Goal: Transaction & Acquisition: Book appointment/travel/reservation

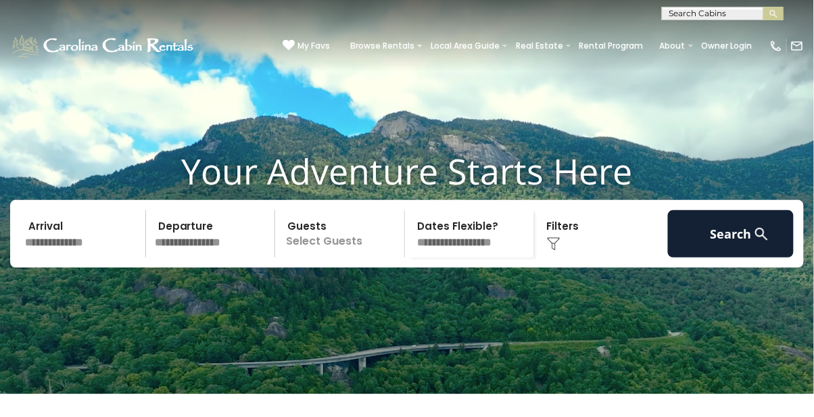
scroll to position [13, 0]
click at [419, 41] on link "Browse Rentals" at bounding box center [382, 46] width 78 height 19
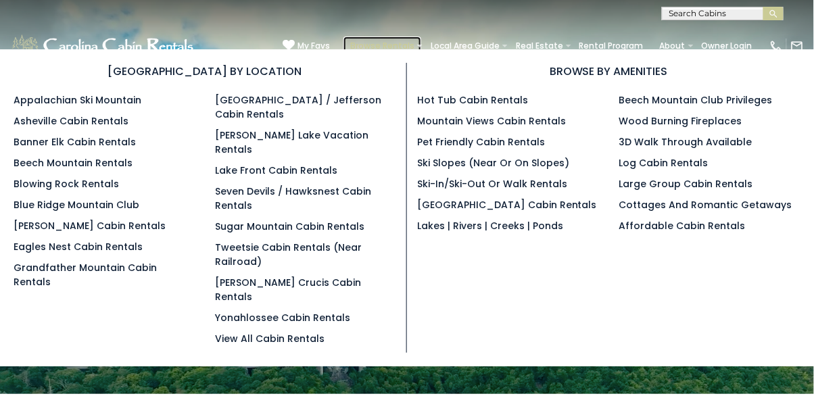
scroll to position [24, 0]
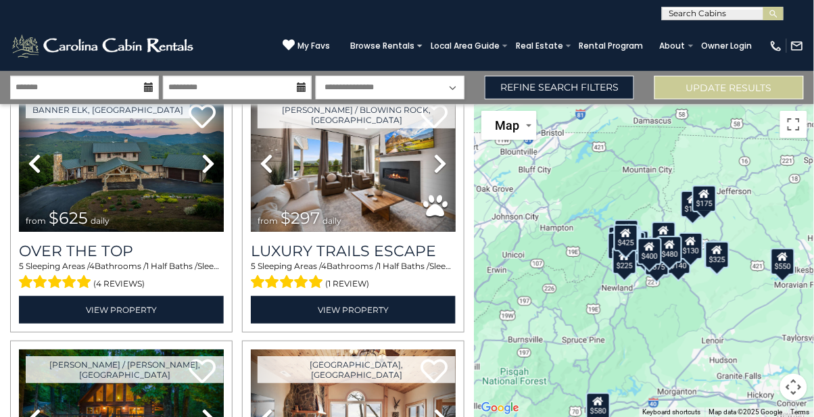
scroll to position [65, 0]
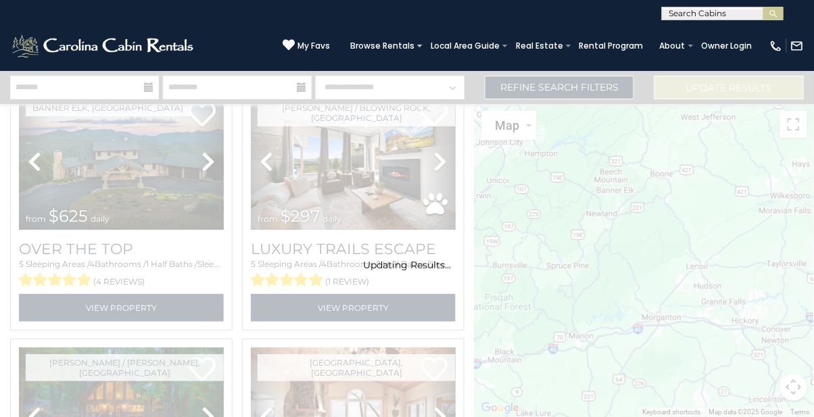
click at [721, 16] on input "text" at bounding box center [722, 16] width 118 height 14
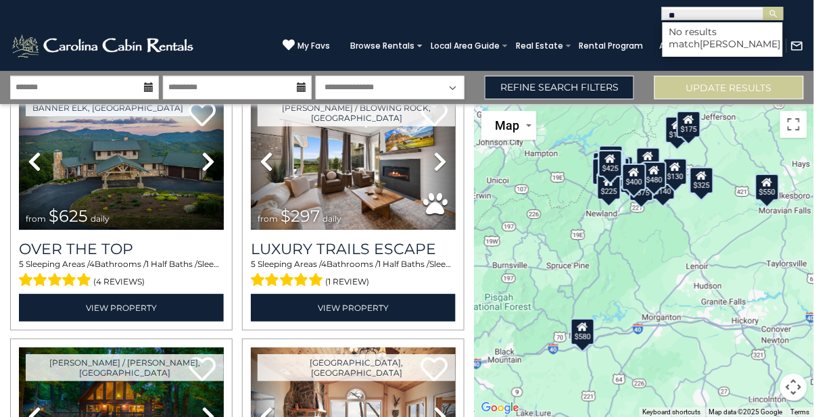
type input "*"
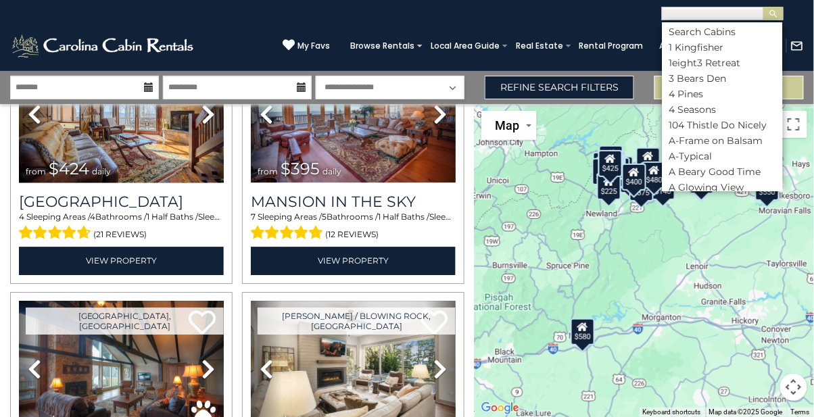
scroll to position [878, 0]
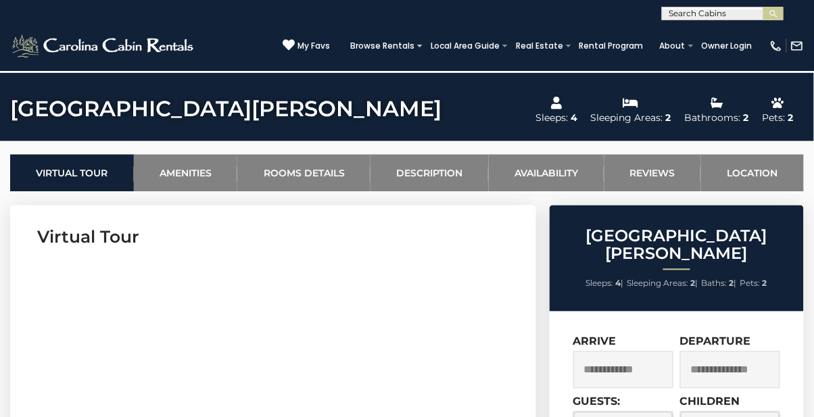
scroll to position [444, 0]
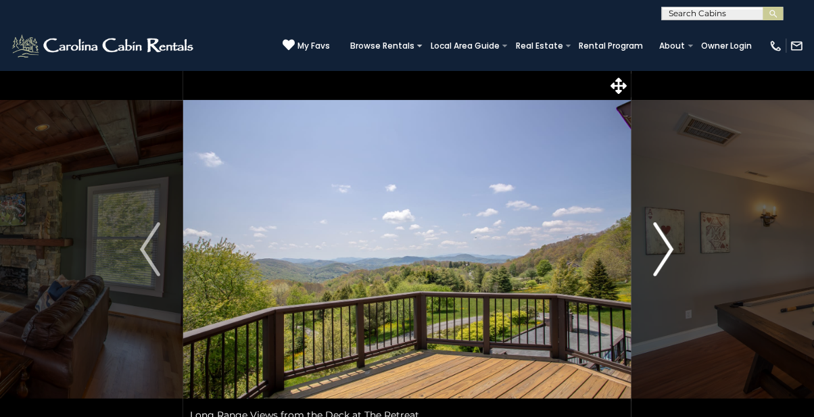
click at [676, 253] on button "Next" at bounding box center [664, 249] width 66 height 358
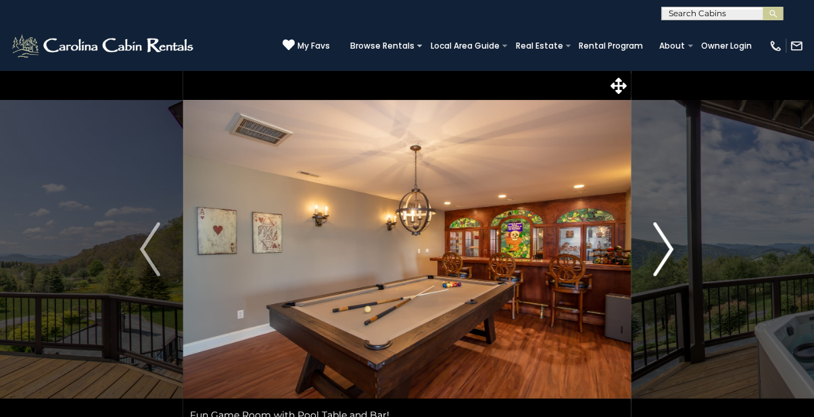
click at [673, 249] on img "Next" at bounding box center [664, 249] width 20 height 54
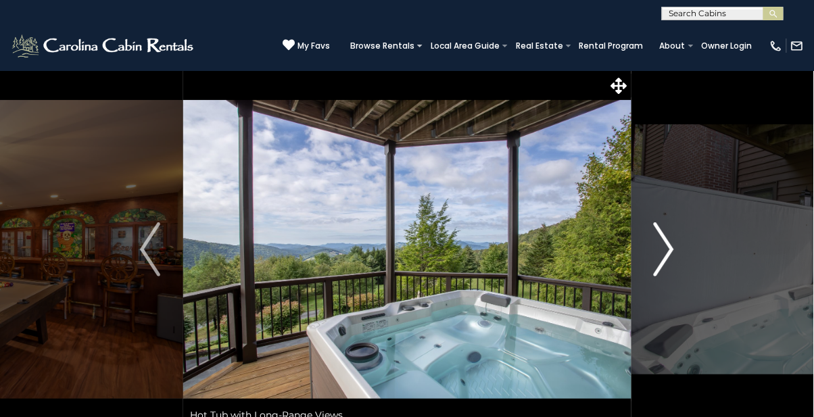
click at [664, 249] on img "Next" at bounding box center [664, 249] width 20 height 54
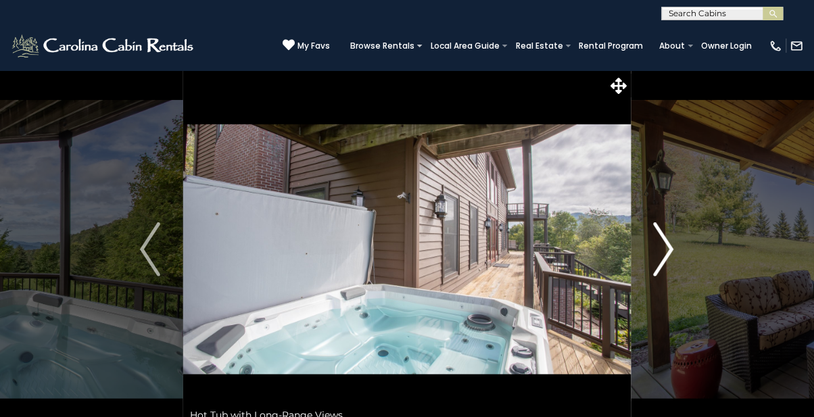
click at [659, 244] on img "Next" at bounding box center [664, 249] width 20 height 54
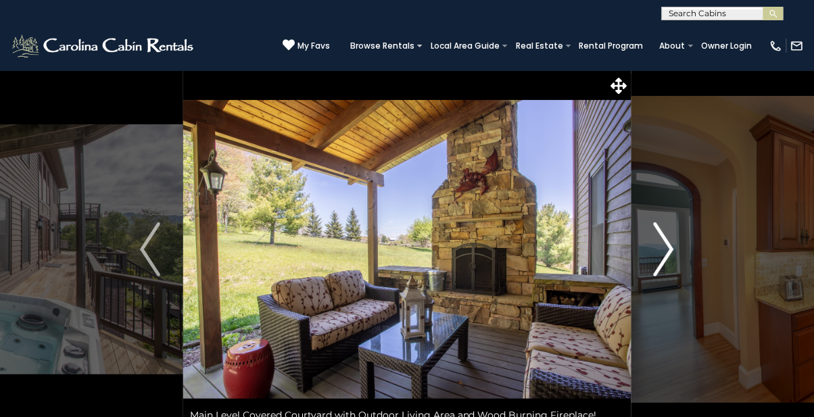
click at [684, 254] on button "Next" at bounding box center [664, 249] width 66 height 358
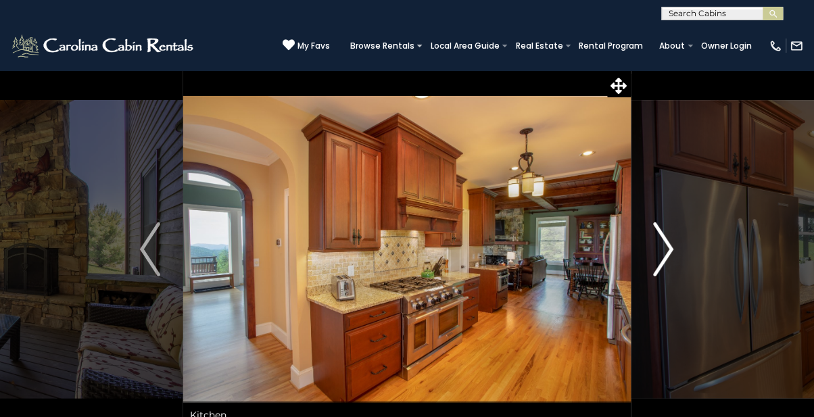
click at [657, 255] on img "Next" at bounding box center [664, 249] width 20 height 54
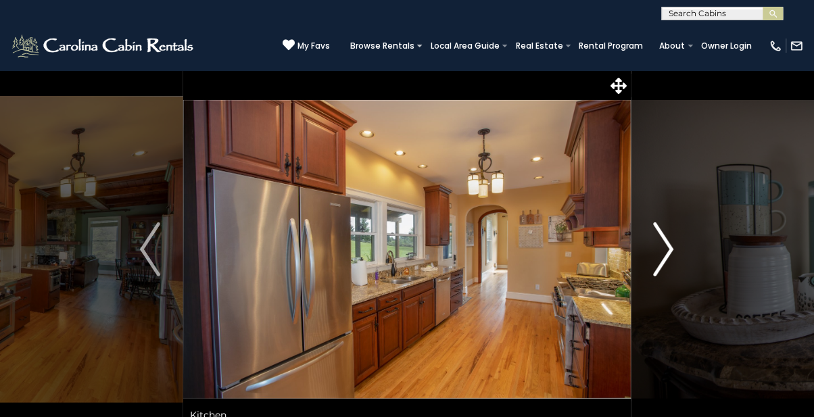
click at [658, 262] on img "Next" at bounding box center [664, 249] width 20 height 54
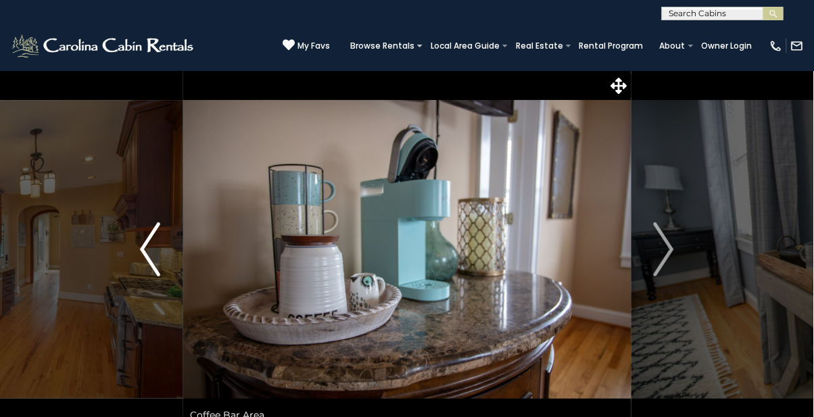
click at [126, 275] on button "Previous" at bounding box center [150, 249] width 66 height 358
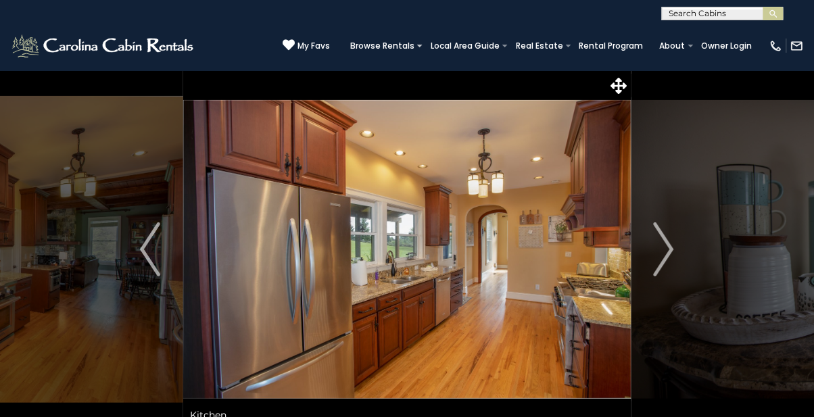
click at [414, 220] on img at bounding box center [407, 249] width 448 height 358
click at [664, 250] on img "Next" at bounding box center [664, 249] width 20 height 54
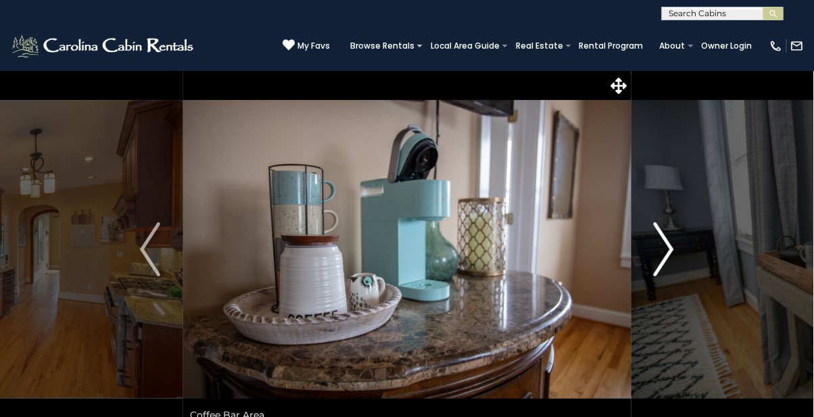
click at [667, 252] on img "Next" at bounding box center [664, 249] width 20 height 54
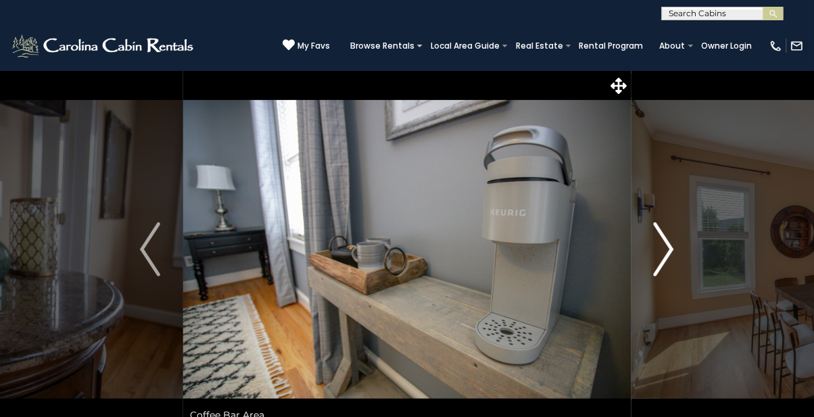
click at [671, 252] on img "Next" at bounding box center [664, 249] width 20 height 54
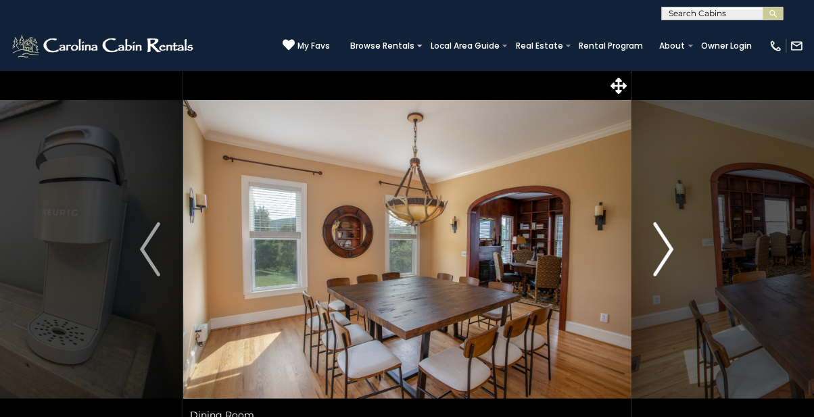
click at [663, 260] on img "Next" at bounding box center [664, 249] width 20 height 54
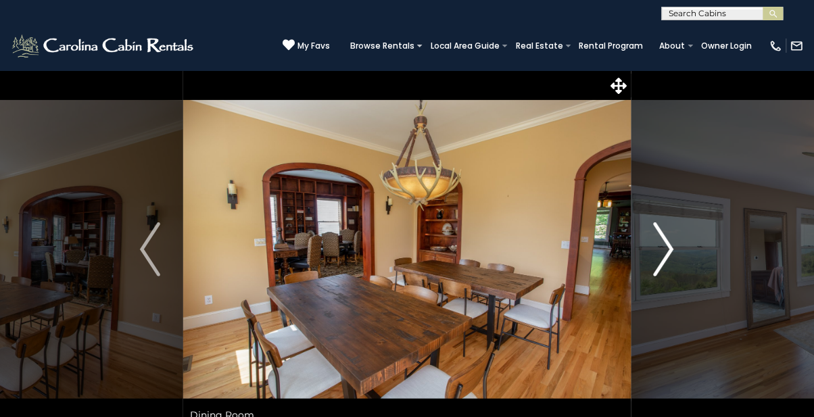
click at [672, 255] on img "Next" at bounding box center [664, 249] width 20 height 54
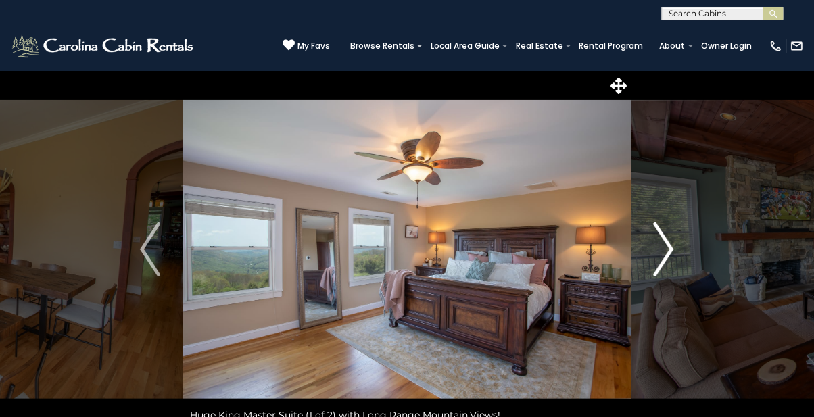
click at [670, 258] on img "Next" at bounding box center [664, 249] width 20 height 54
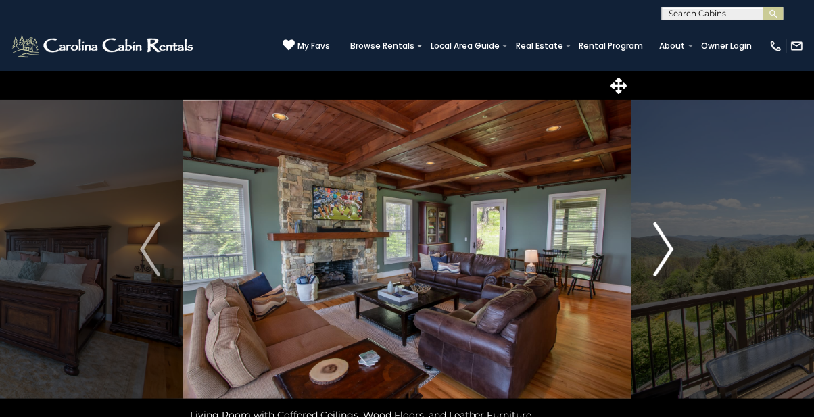
click at [667, 255] on img "Next" at bounding box center [664, 249] width 20 height 54
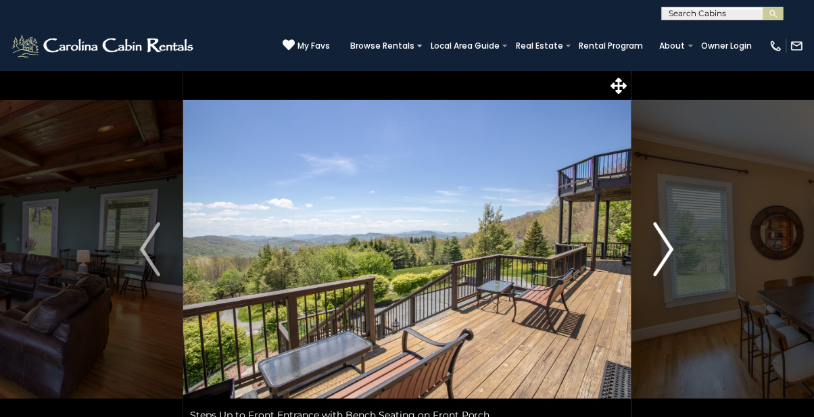
click at [665, 247] on img "Next" at bounding box center [664, 249] width 20 height 54
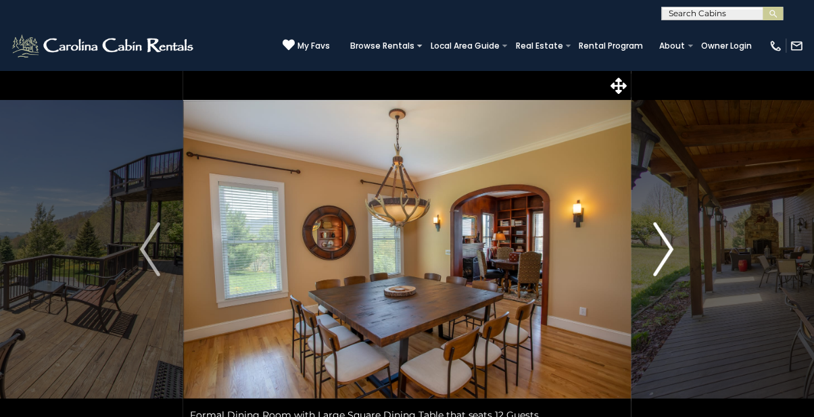
click at [669, 247] on img "Next" at bounding box center [664, 249] width 20 height 54
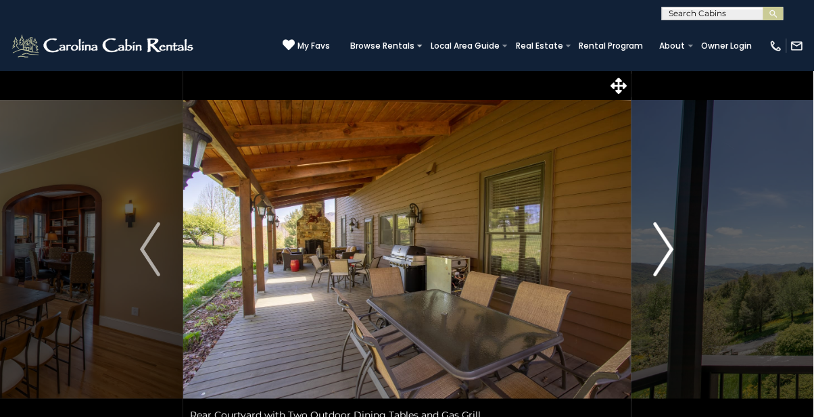
click at [671, 249] on img "Next" at bounding box center [664, 249] width 20 height 54
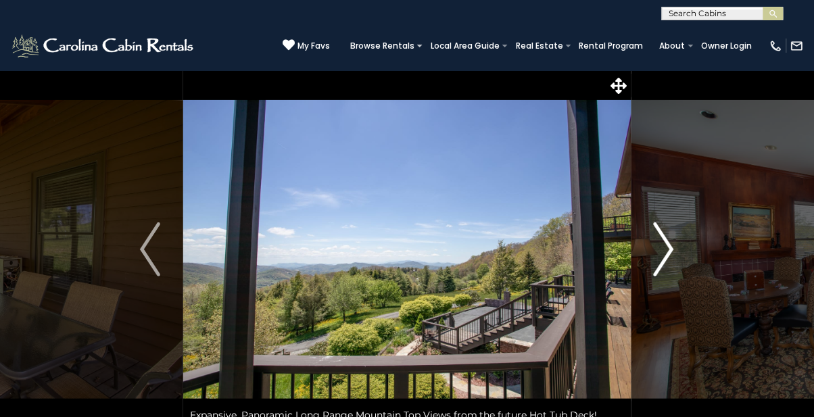
click at [674, 244] on img "Next" at bounding box center [664, 249] width 20 height 54
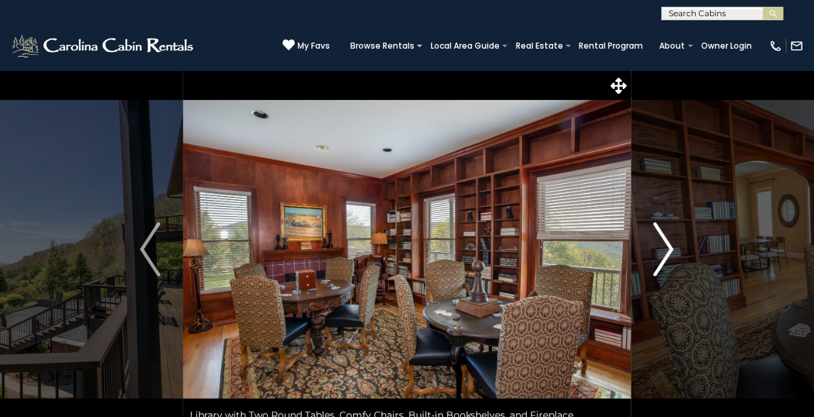
click at [669, 249] on img "Next" at bounding box center [664, 249] width 20 height 54
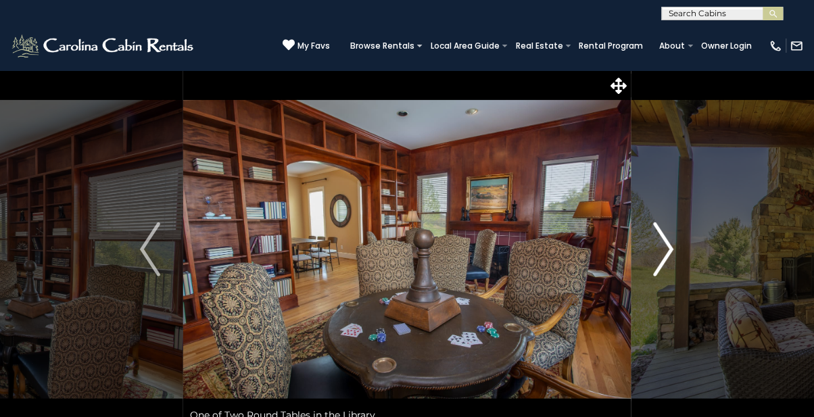
click at [665, 251] on img "Next" at bounding box center [664, 249] width 20 height 54
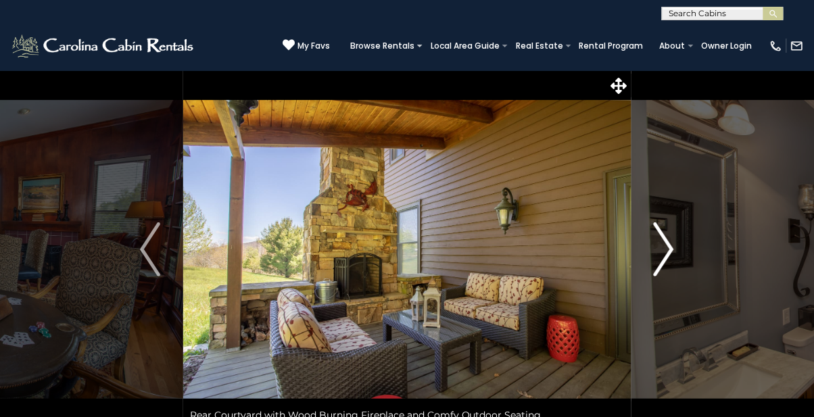
click at [673, 246] on img "Next" at bounding box center [664, 249] width 20 height 54
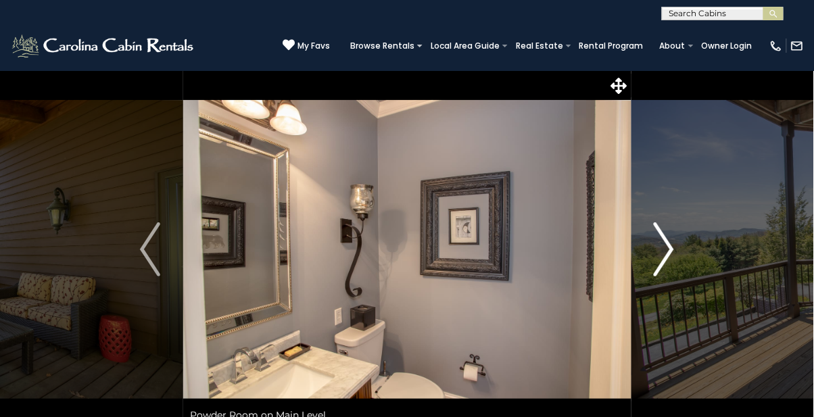
click at [664, 254] on img "Next" at bounding box center [664, 249] width 20 height 54
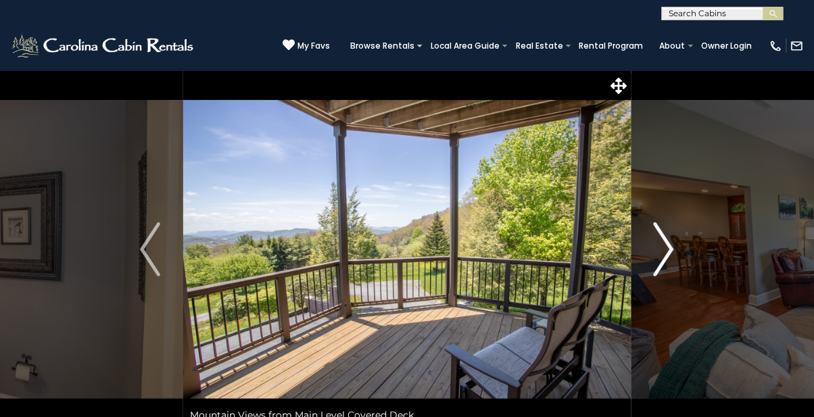
click at [667, 253] on img "Next" at bounding box center [664, 249] width 20 height 54
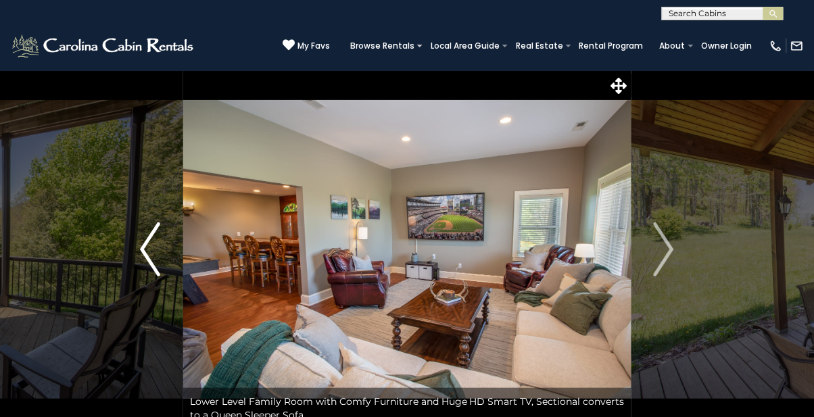
click at [148, 267] on img "Previous" at bounding box center [150, 249] width 20 height 54
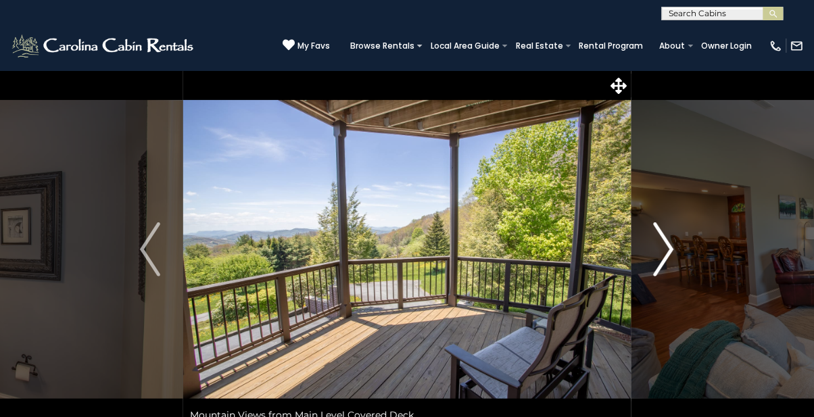
click at [665, 280] on button "Next" at bounding box center [664, 249] width 66 height 358
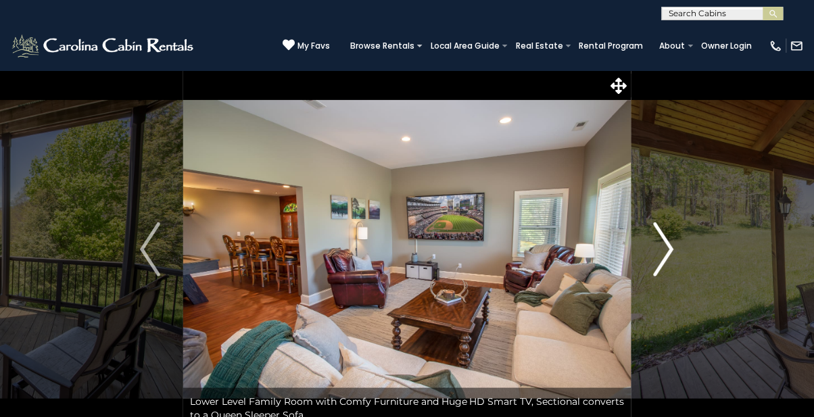
click at [661, 248] on img "Next" at bounding box center [664, 249] width 20 height 54
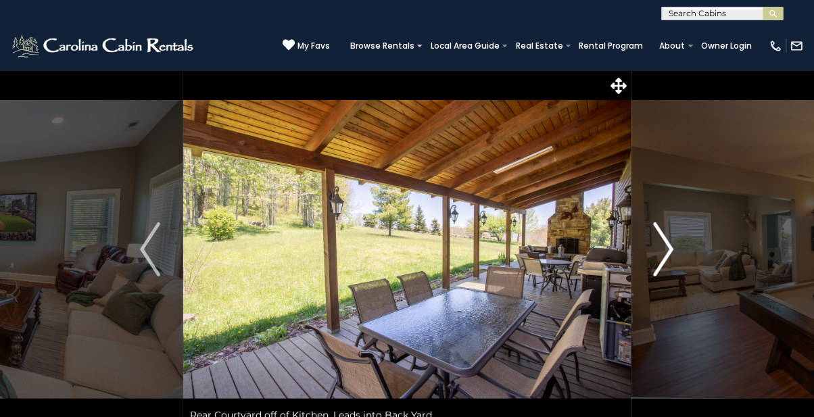
click at [670, 245] on img "Next" at bounding box center [664, 249] width 20 height 54
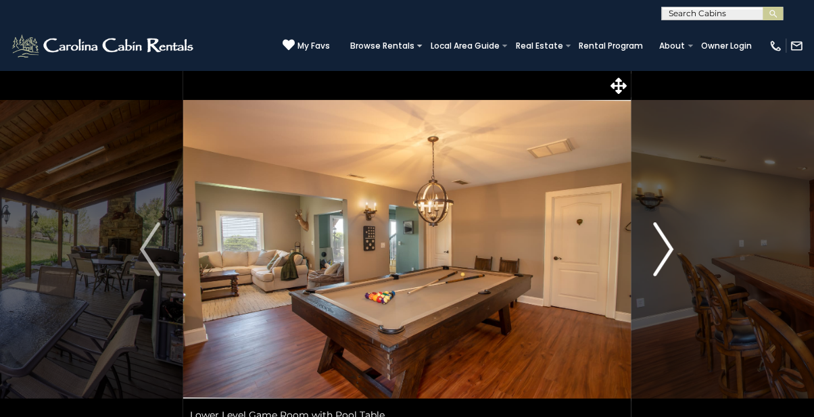
click at [670, 249] on img "Next" at bounding box center [664, 249] width 20 height 54
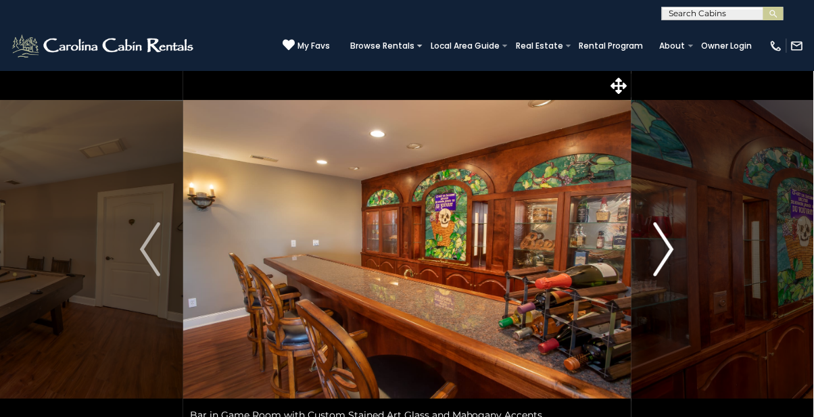
click at [661, 247] on img "Next" at bounding box center [664, 249] width 20 height 54
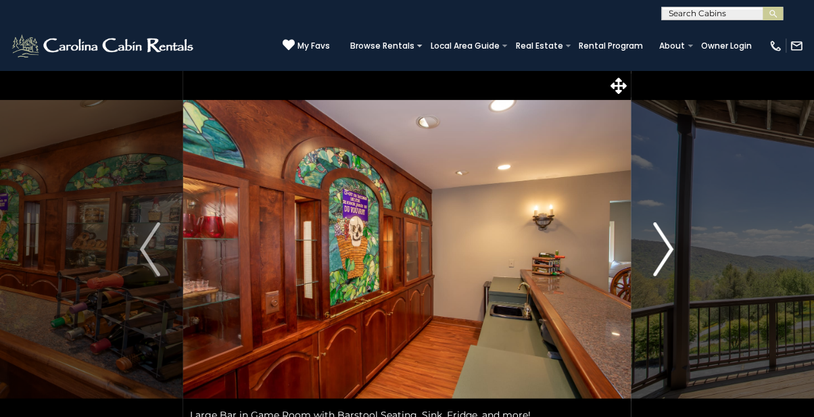
click at [665, 247] on img "Next" at bounding box center [664, 249] width 20 height 54
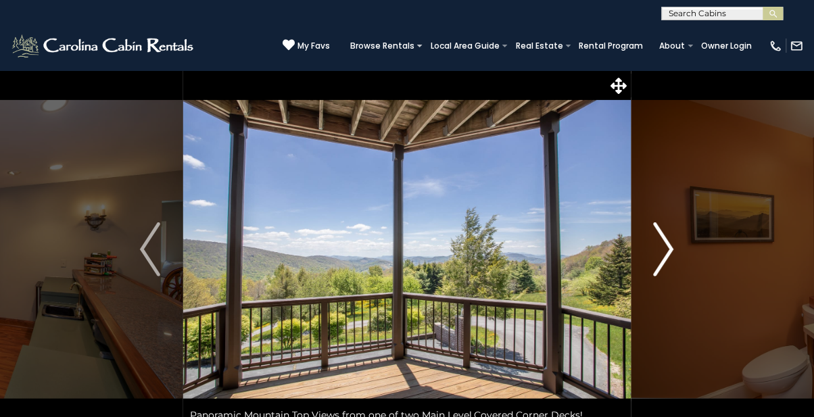
click at [670, 242] on img "Next" at bounding box center [664, 249] width 20 height 54
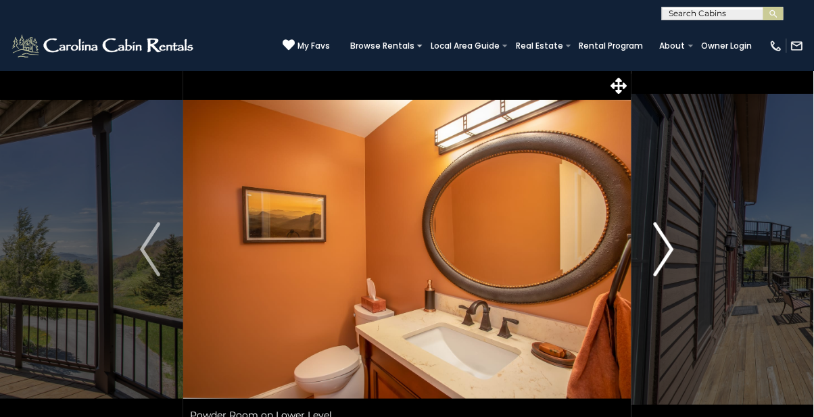
click at [667, 245] on img "Next" at bounding box center [664, 249] width 20 height 54
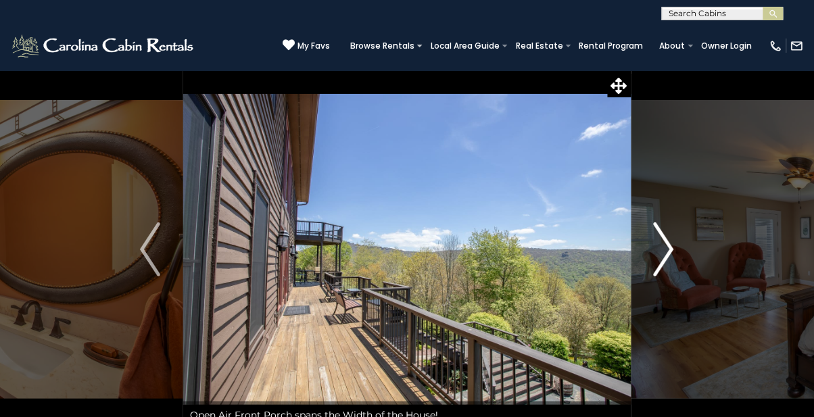
click at [665, 250] on img "Next" at bounding box center [664, 249] width 20 height 54
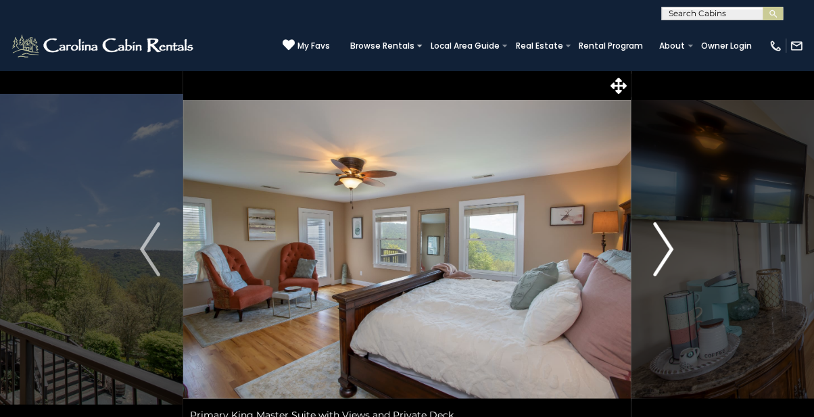
click at [673, 247] on img "Next" at bounding box center [664, 249] width 20 height 54
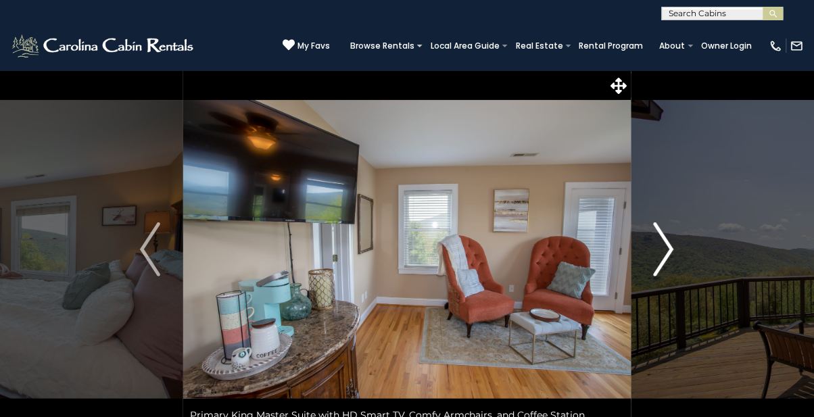
click at [660, 249] on img "Next" at bounding box center [664, 249] width 20 height 54
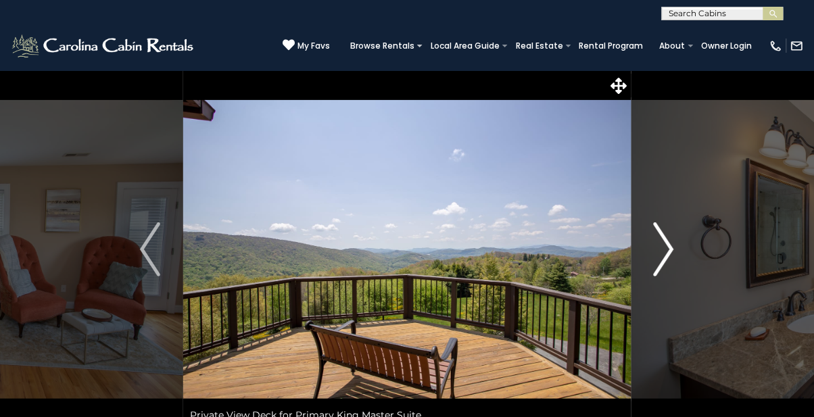
click at [650, 250] on button "Next" at bounding box center [664, 249] width 66 height 358
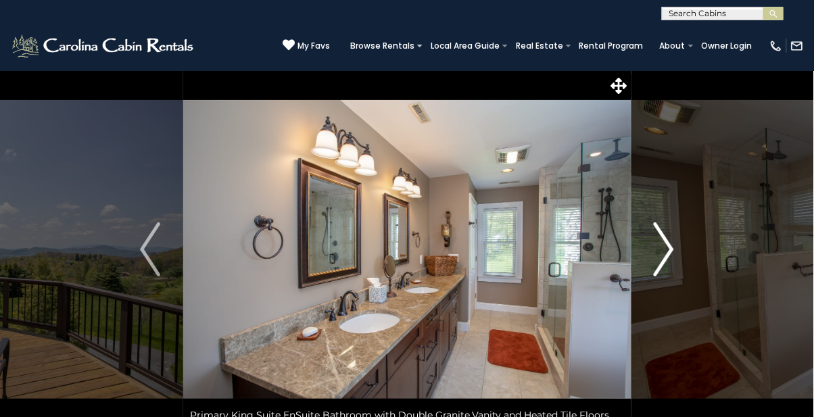
click at [671, 249] on img "Next" at bounding box center [664, 249] width 20 height 54
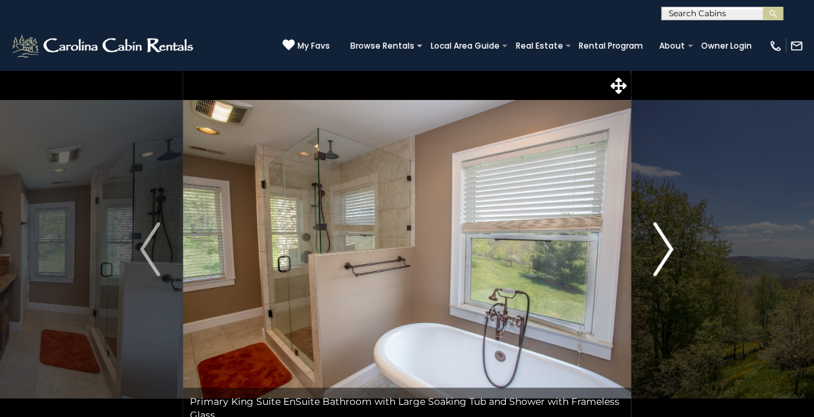
click at [663, 253] on img "Next" at bounding box center [664, 249] width 20 height 54
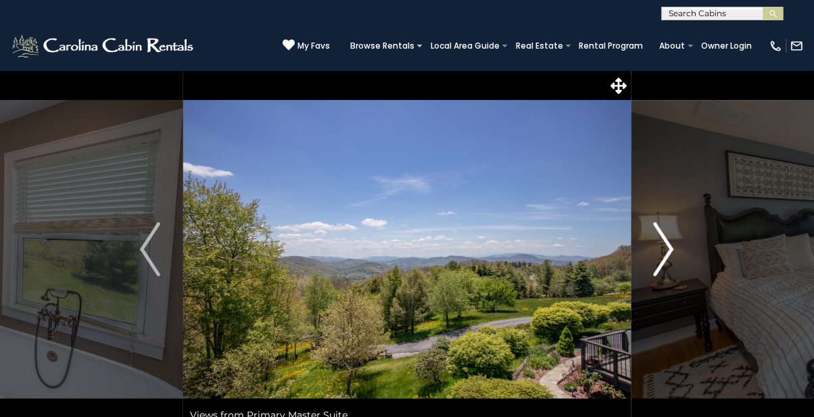
click at [668, 243] on img "Next" at bounding box center [664, 249] width 20 height 54
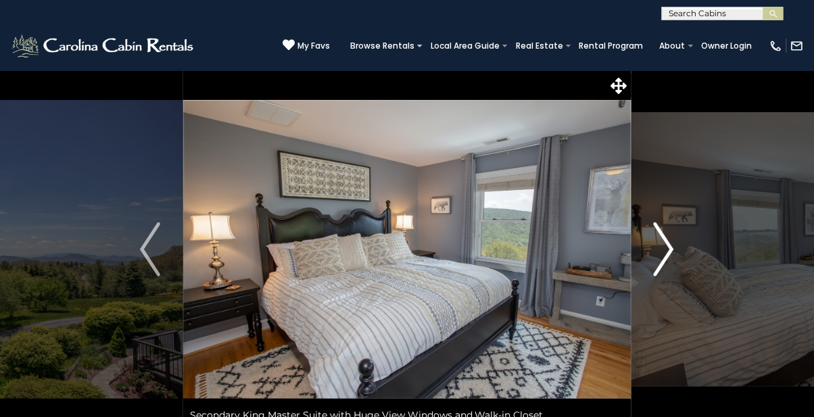
click at [667, 243] on img "Next" at bounding box center [664, 249] width 20 height 54
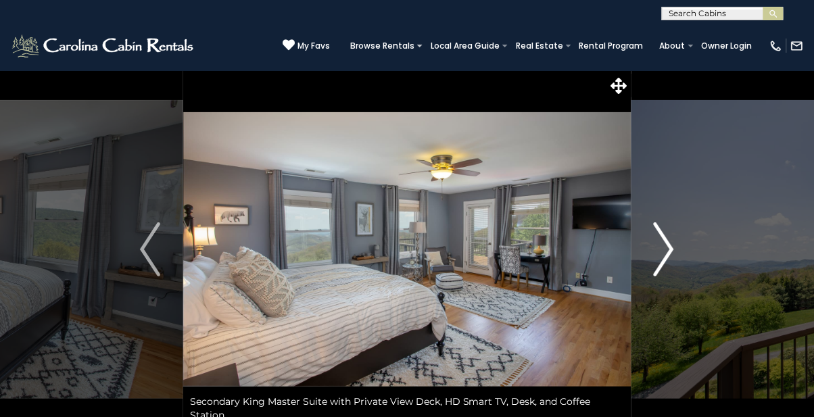
click at [665, 244] on img "Next" at bounding box center [664, 249] width 20 height 54
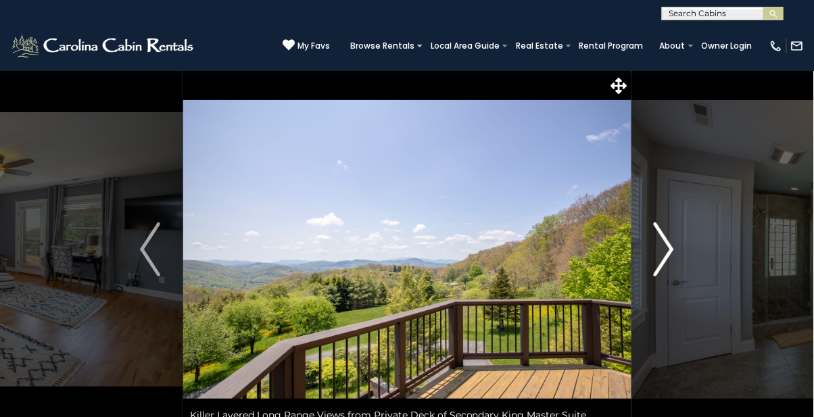
click at [659, 252] on img "Next" at bounding box center [664, 249] width 20 height 54
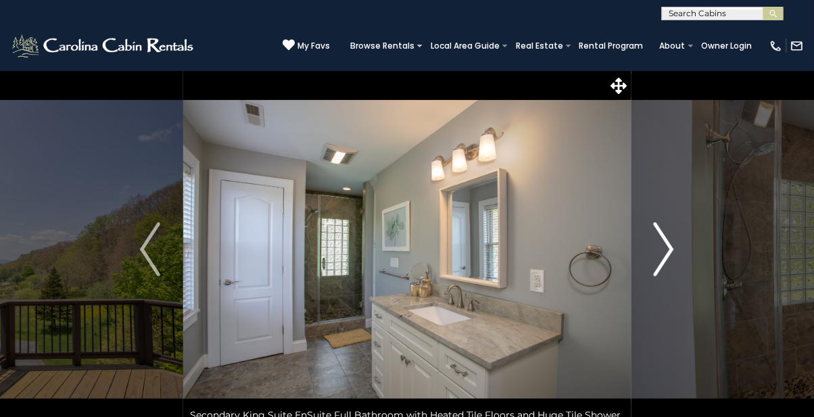
click at [660, 242] on img "Next" at bounding box center [664, 249] width 20 height 54
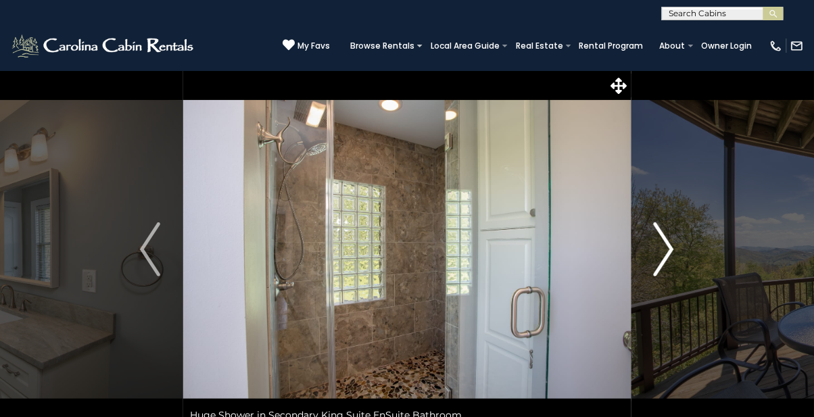
click at [655, 245] on img "Next" at bounding box center [664, 249] width 20 height 54
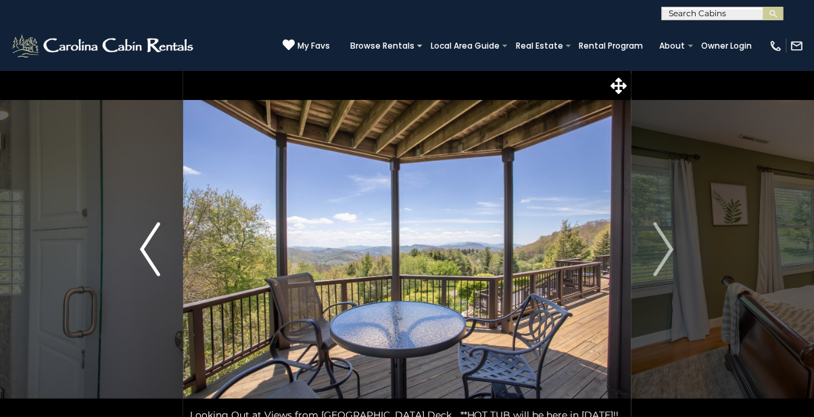
click at [156, 252] on img "Previous" at bounding box center [150, 249] width 20 height 54
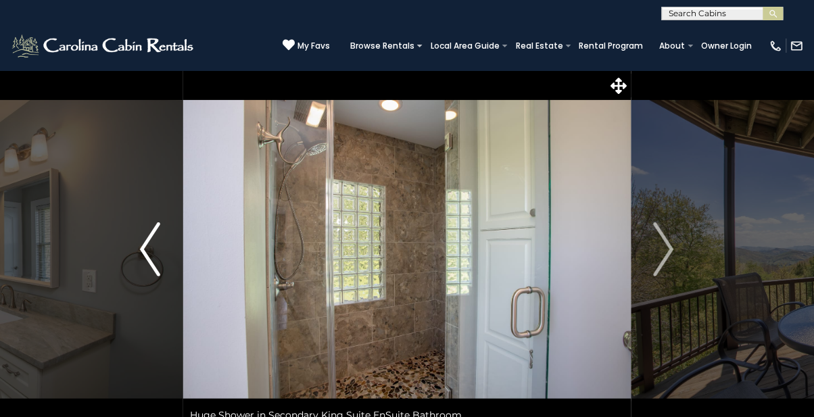
click at [135, 244] on button "Previous" at bounding box center [150, 249] width 66 height 358
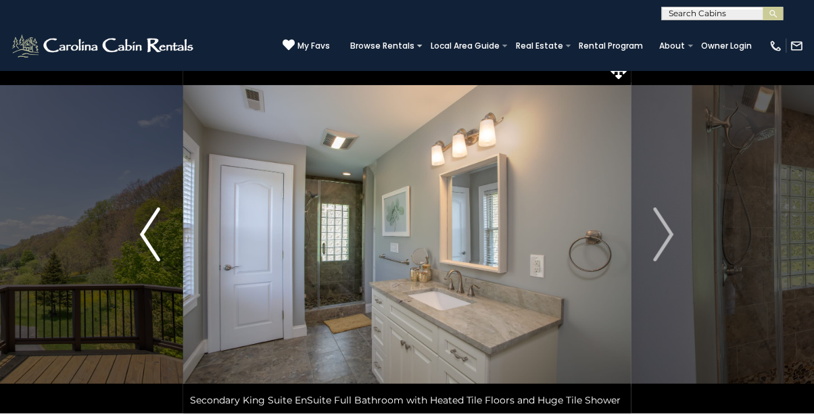
scroll to position [14, 0]
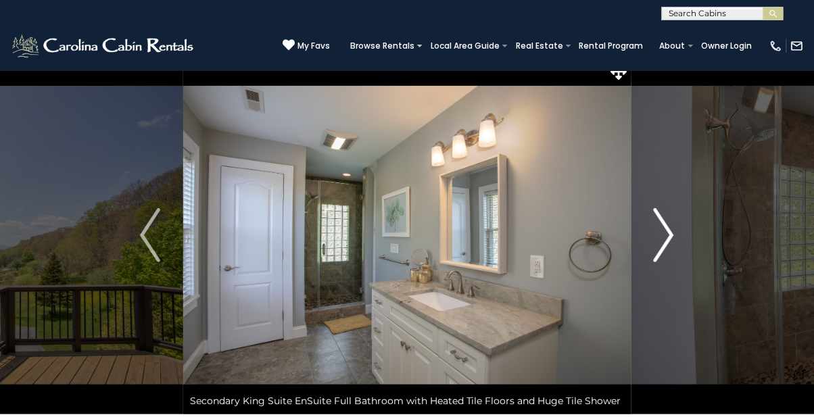
click at [665, 246] on img "Next" at bounding box center [664, 235] width 20 height 54
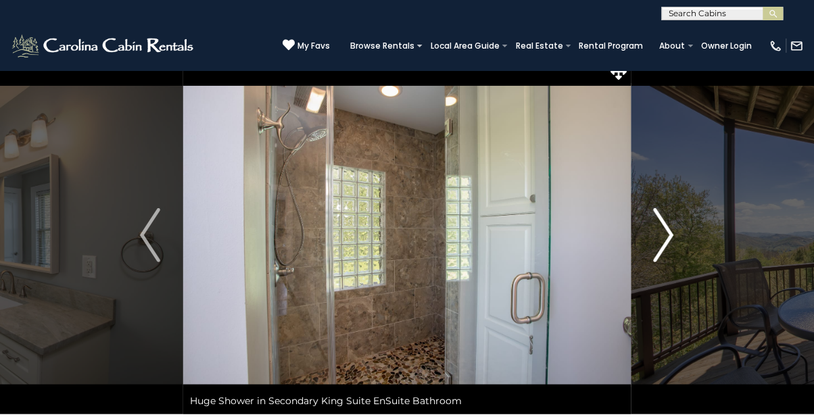
click at [663, 235] on img "Next" at bounding box center [664, 235] width 20 height 54
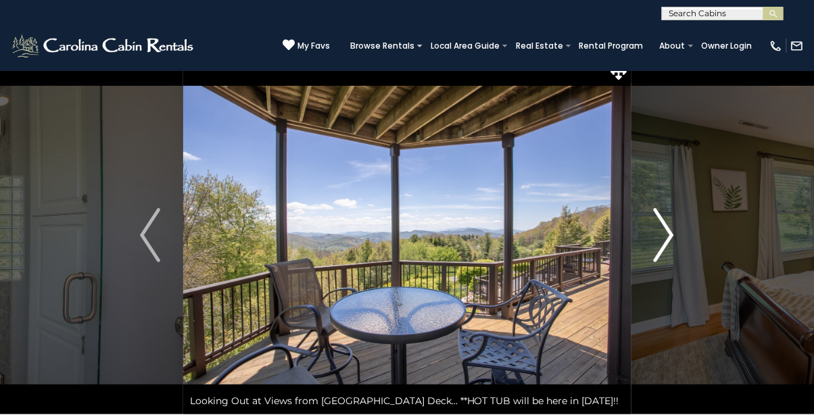
click at [665, 228] on img "Next" at bounding box center [664, 235] width 20 height 54
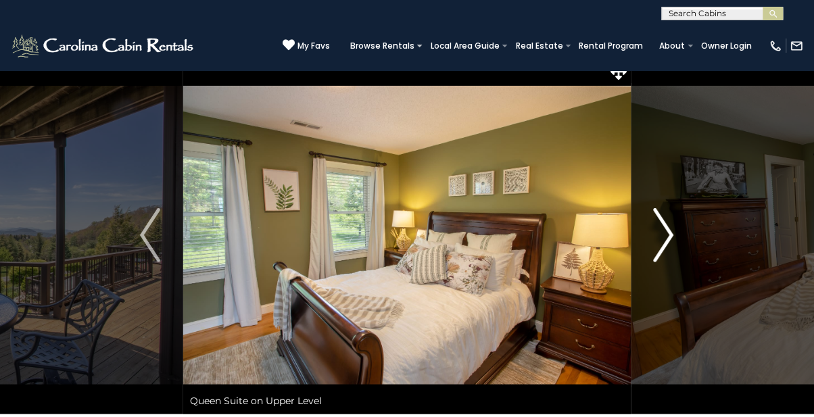
click at [668, 235] on img "Next" at bounding box center [664, 235] width 20 height 54
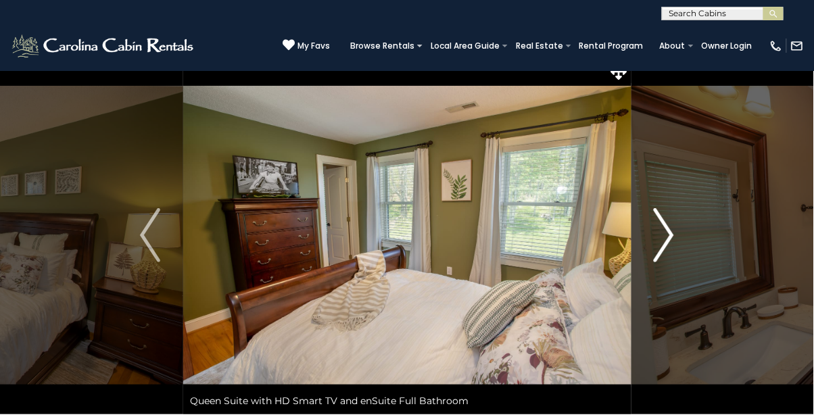
click at [663, 233] on img "Next" at bounding box center [664, 235] width 20 height 54
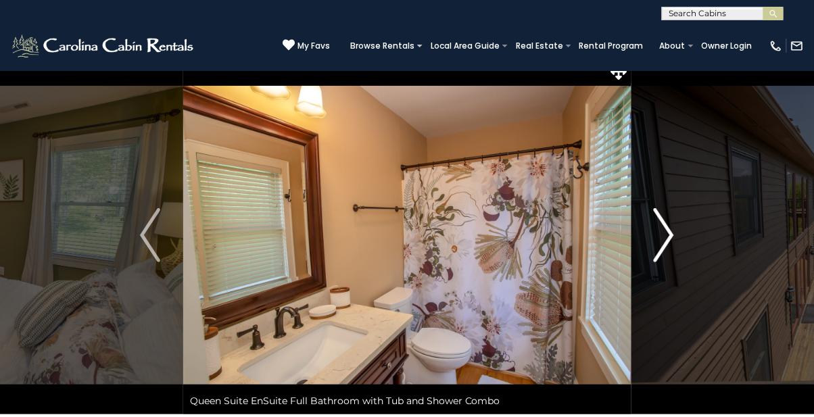
click at [672, 239] on img "Next" at bounding box center [664, 235] width 20 height 54
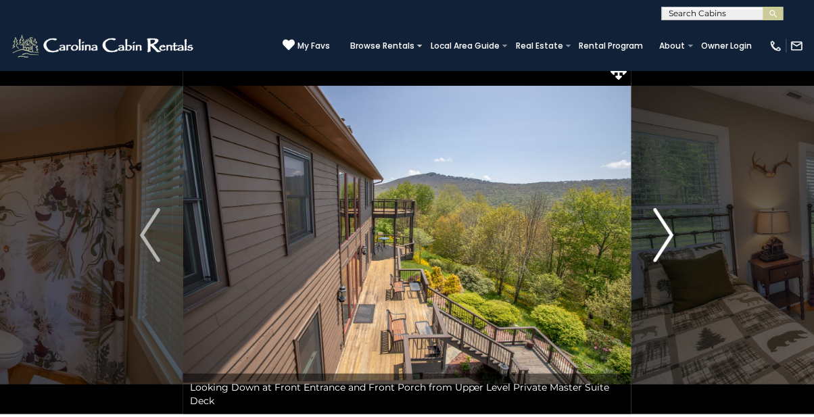
click at [663, 245] on img "Next" at bounding box center [664, 235] width 20 height 54
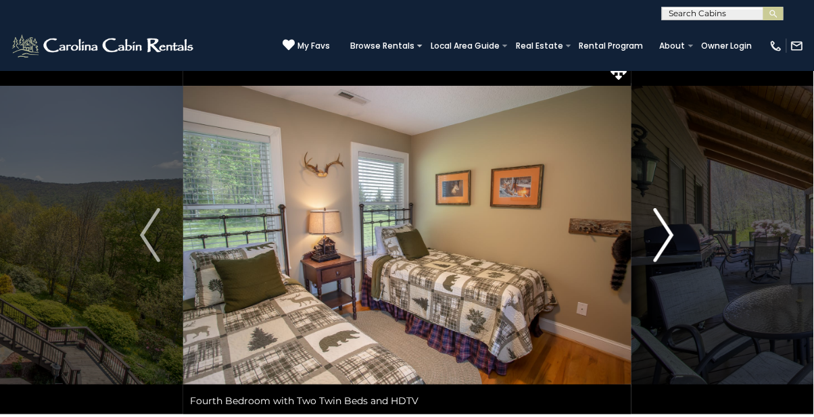
click at [667, 247] on img "Next" at bounding box center [664, 235] width 20 height 54
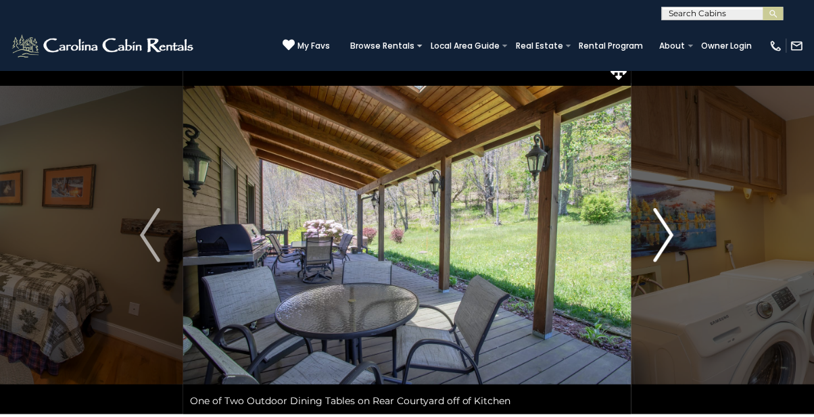
click at [656, 233] on img "Next" at bounding box center [664, 235] width 20 height 54
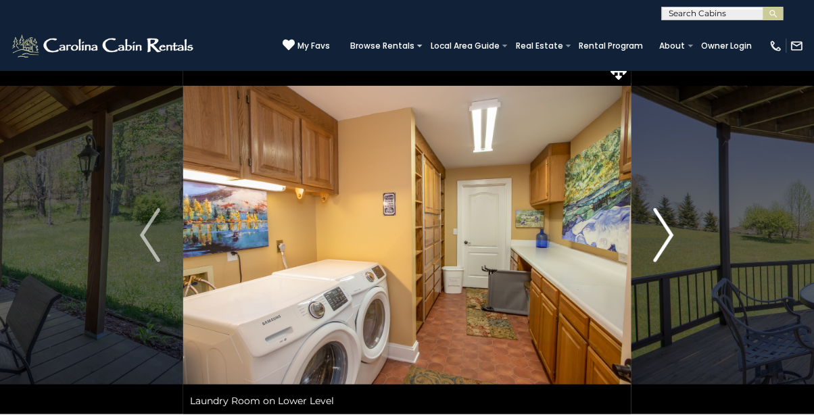
click at [662, 240] on img "Next" at bounding box center [664, 235] width 20 height 54
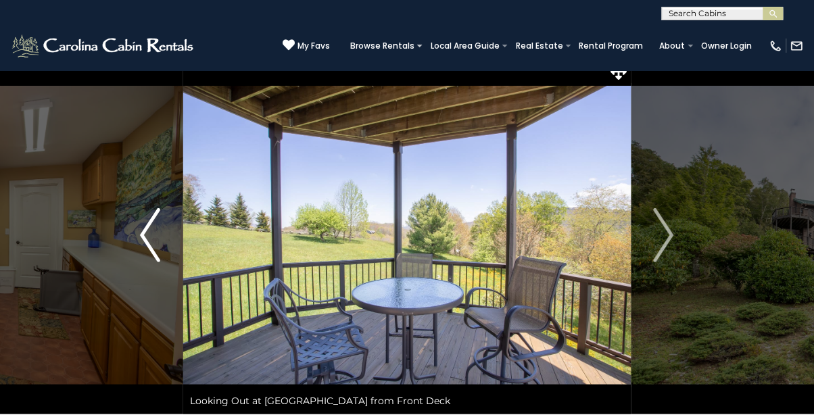
click at [157, 244] on img "Previous" at bounding box center [150, 235] width 20 height 54
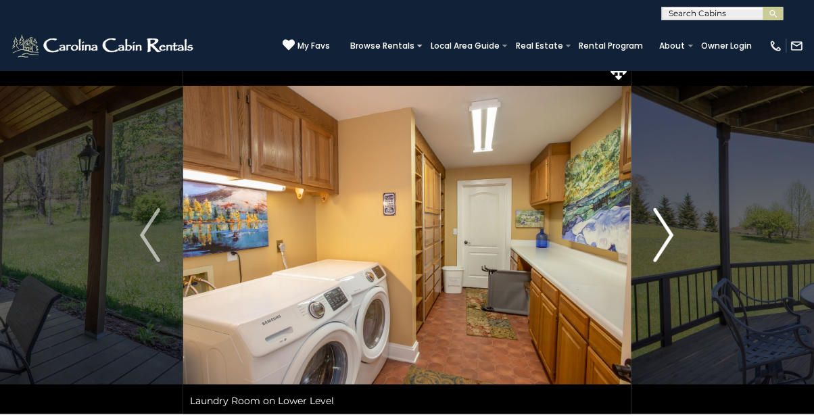
click at [662, 226] on img "Next" at bounding box center [664, 235] width 20 height 54
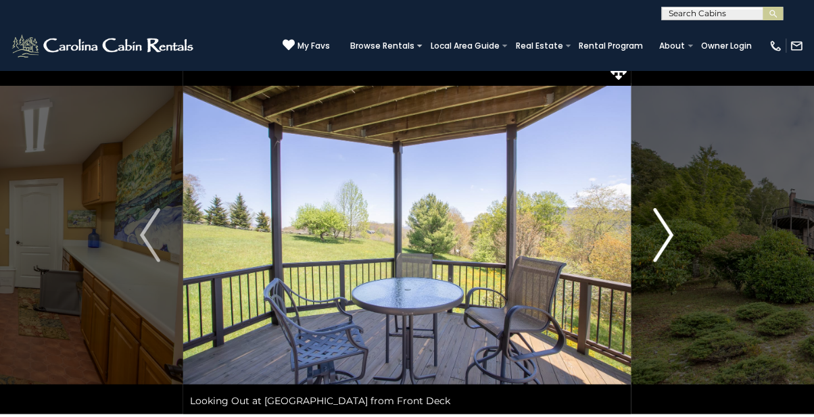
click at [676, 231] on button "Next" at bounding box center [664, 235] width 66 height 358
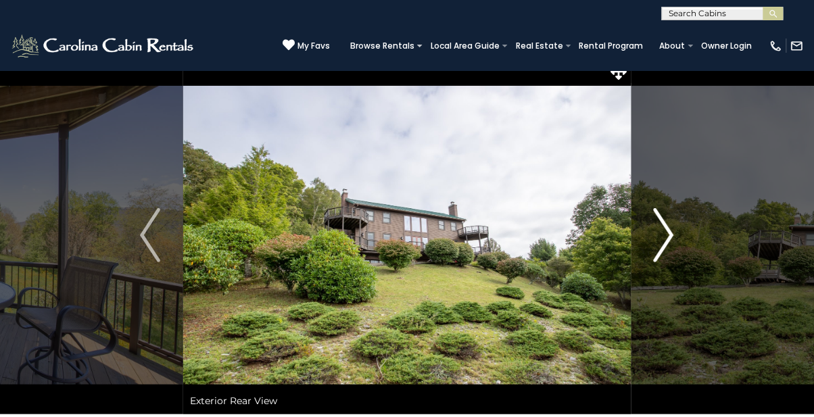
click at [665, 235] on img "Next" at bounding box center [664, 235] width 20 height 54
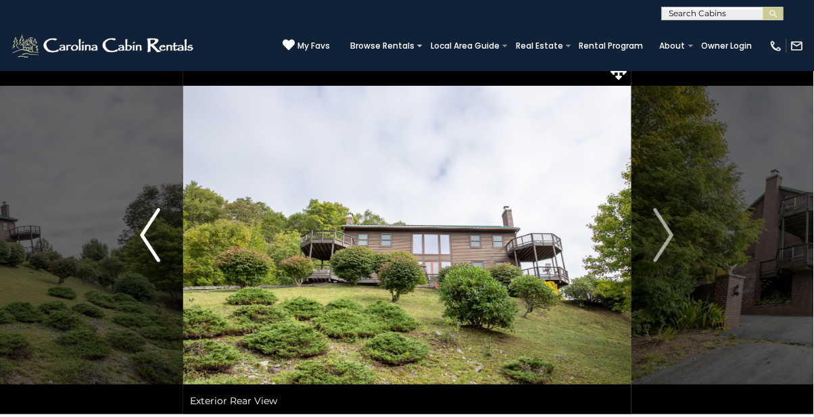
click at [149, 225] on img "Previous" at bounding box center [150, 235] width 20 height 54
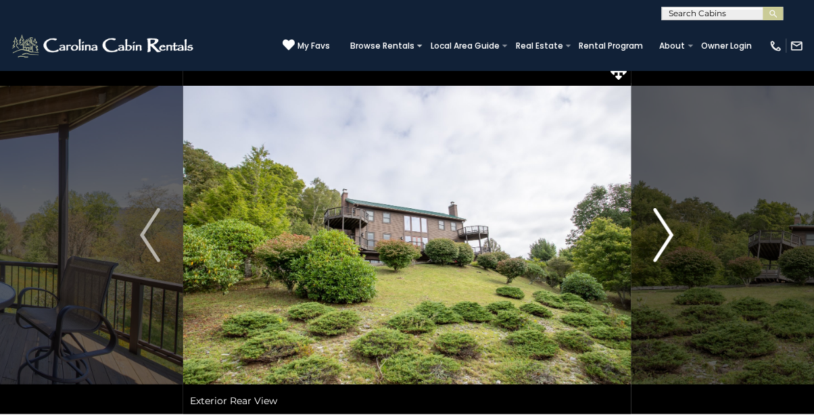
click at [640, 239] on button "Next" at bounding box center [664, 235] width 66 height 358
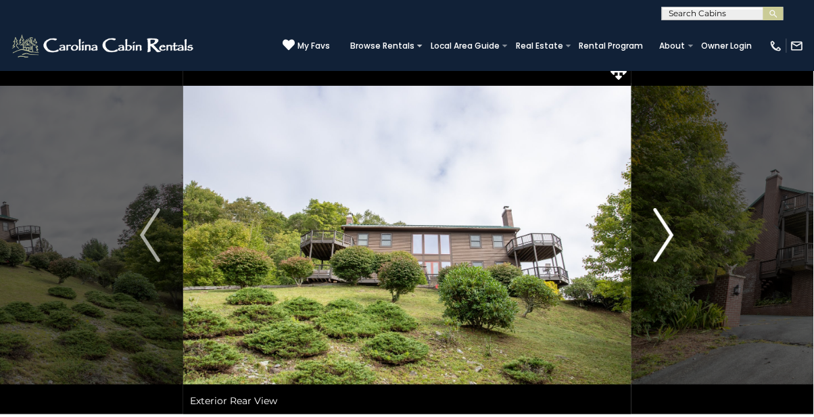
click at [660, 233] on img "Next" at bounding box center [664, 235] width 20 height 54
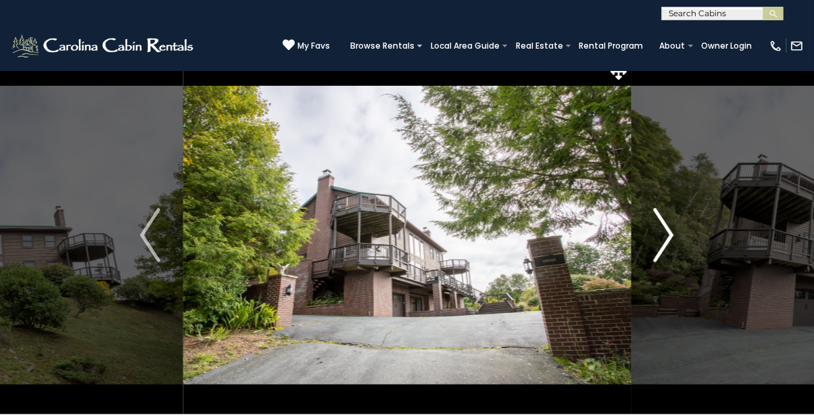
click at [660, 224] on img "Next" at bounding box center [664, 235] width 20 height 54
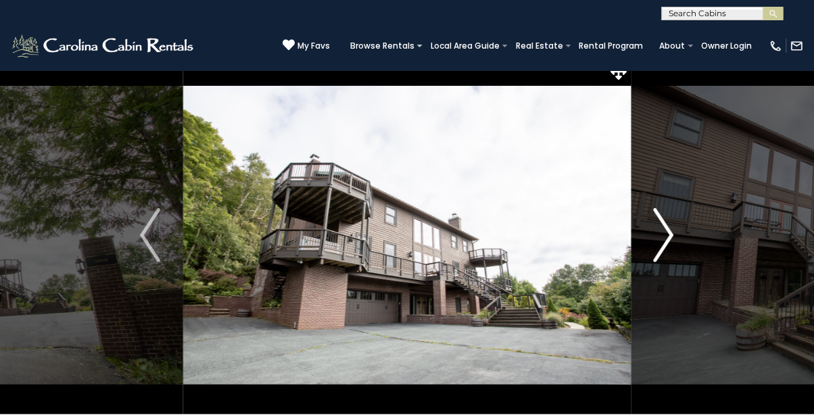
click at [672, 237] on img "Next" at bounding box center [664, 235] width 20 height 54
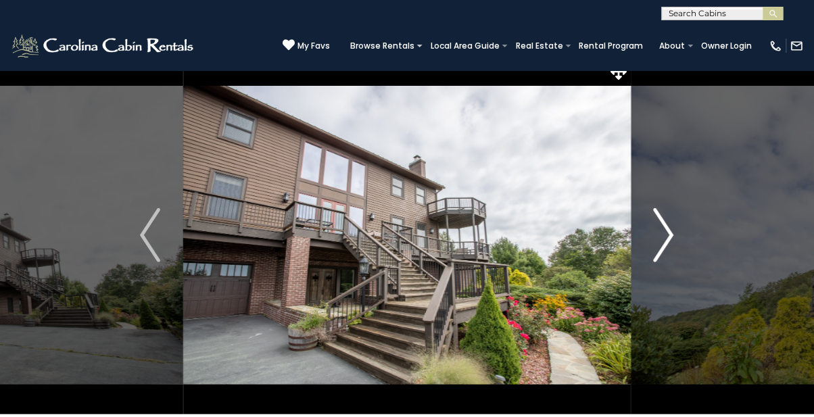
click at [672, 237] on img "Next" at bounding box center [664, 235] width 20 height 54
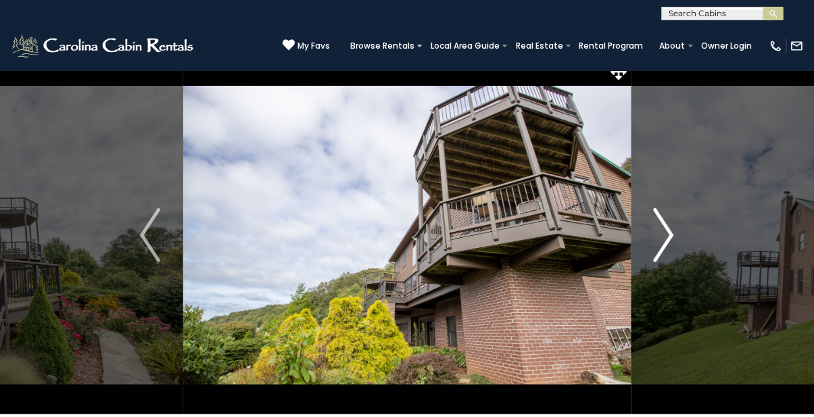
click at [667, 232] on img "Next" at bounding box center [664, 235] width 20 height 54
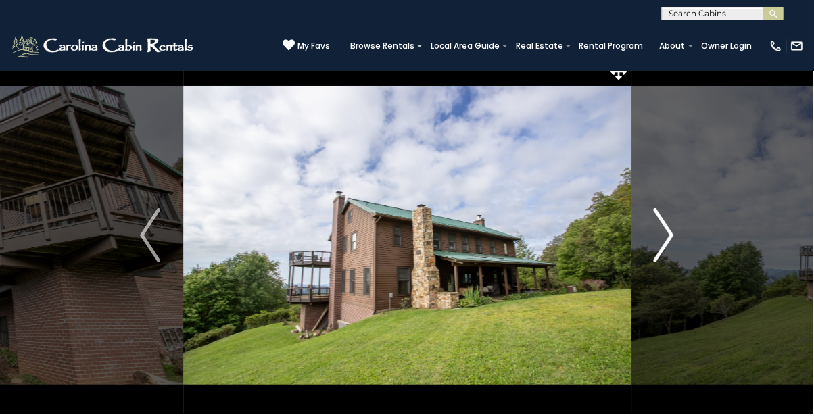
click at [678, 231] on button "Next" at bounding box center [664, 235] width 66 height 358
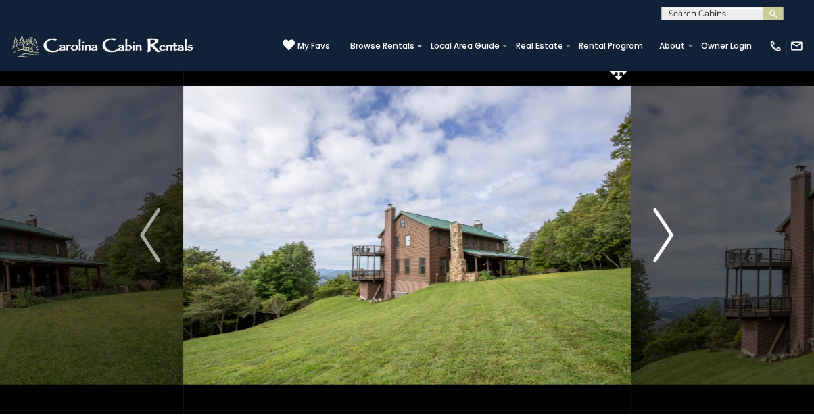
click at [663, 238] on img "Next" at bounding box center [664, 235] width 20 height 54
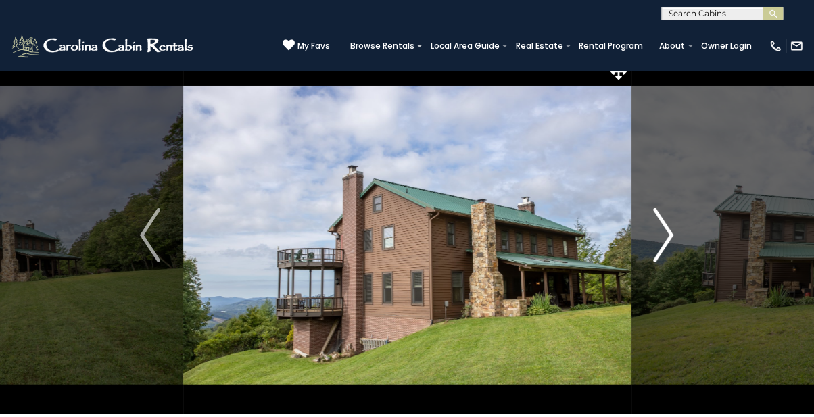
click at [659, 240] on img "Next" at bounding box center [664, 235] width 20 height 54
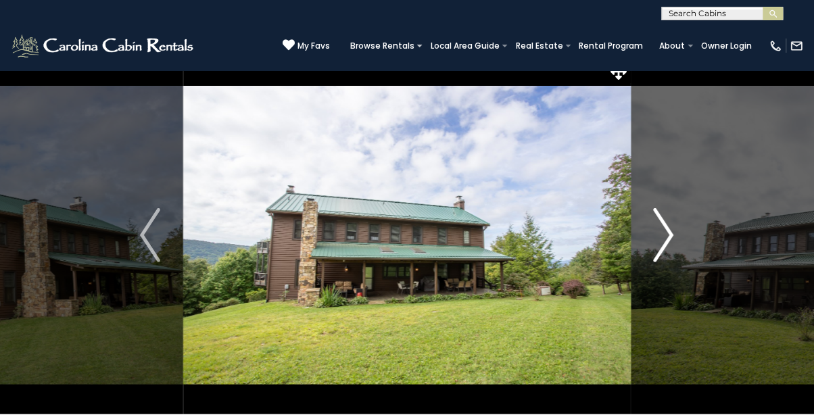
click at [680, 232] on button "Next" at bounding box center [664, 235] width 66 height 358
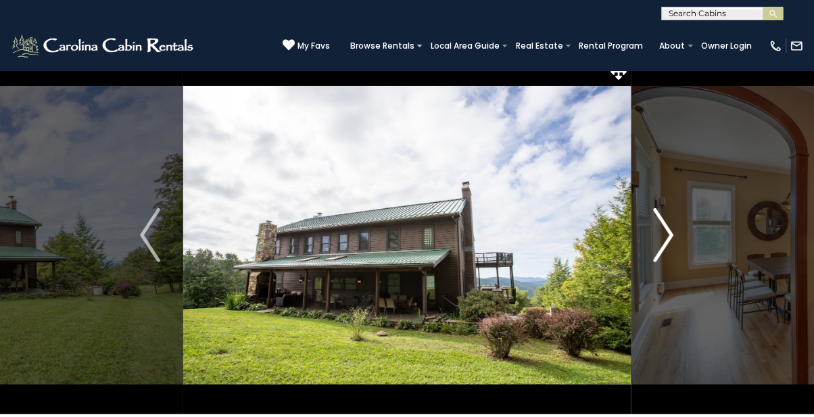
click at [671, 233] on img "Next" at bounding box center [664, 235] width 20 height 54
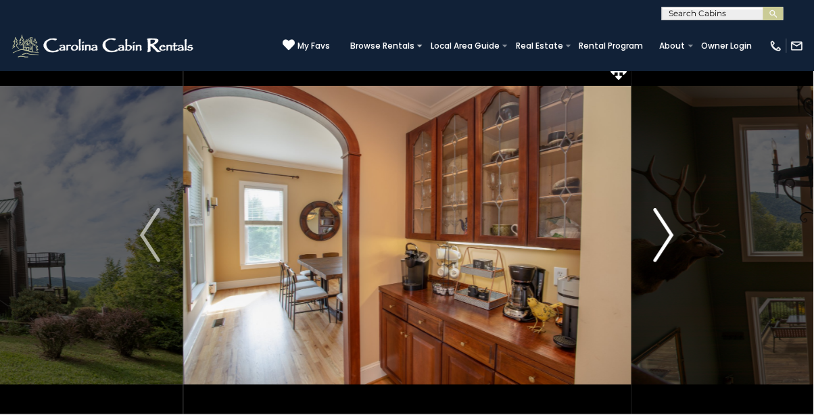
click at [667, 239] on img "Next" at bounding box center [664, 235] width 20 height 54
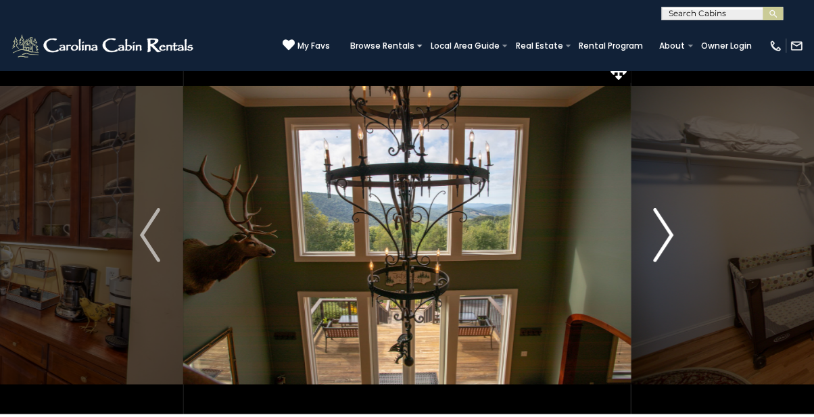
click at [672, 238] on img "Next" at bounding box center [664, 235] width 20 height 54
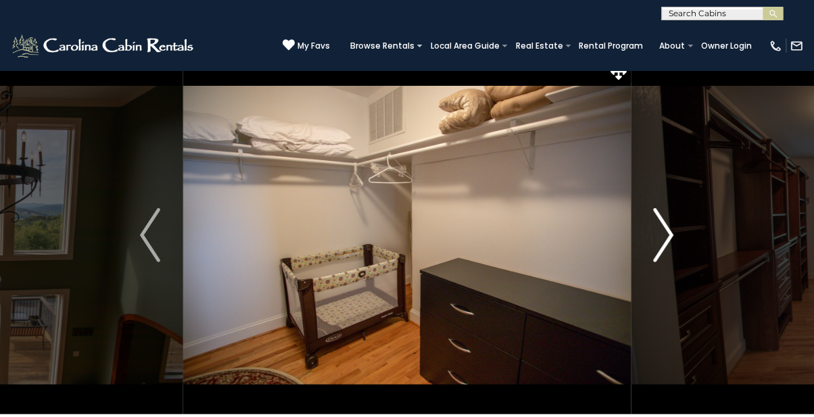
click at [668, 242] on img "Next" at bounding box center [664, 235] width 20 height 54
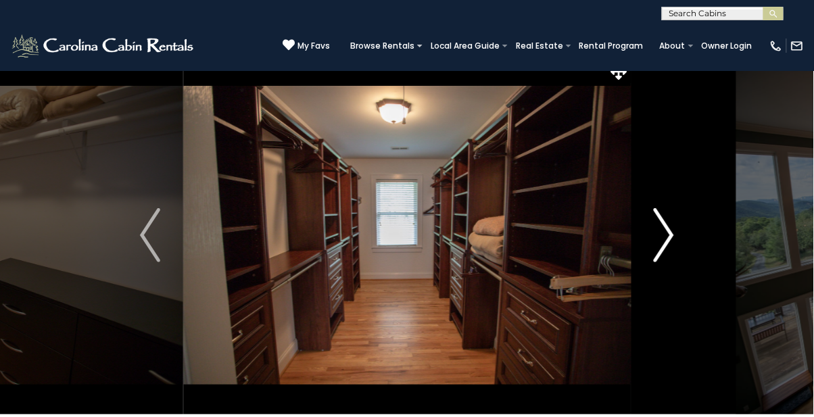
click at [666, 239] on img "Next" at bounding box center [664, 235] width 20 height 54
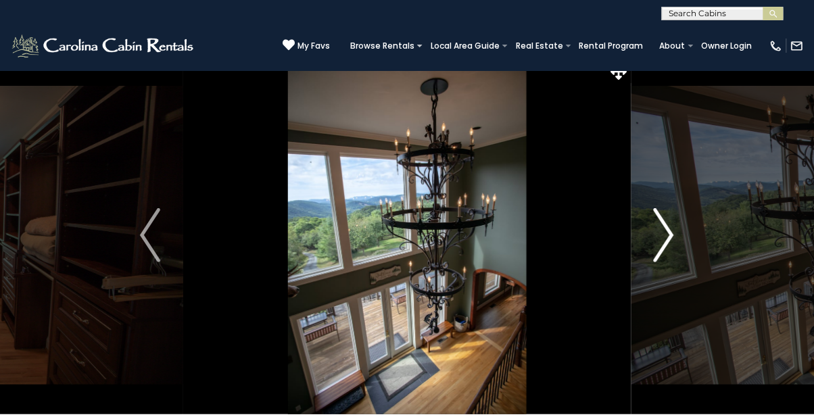
click at [668, 238] on img "Next" at bounding box center [664, 235] width 20 height 54
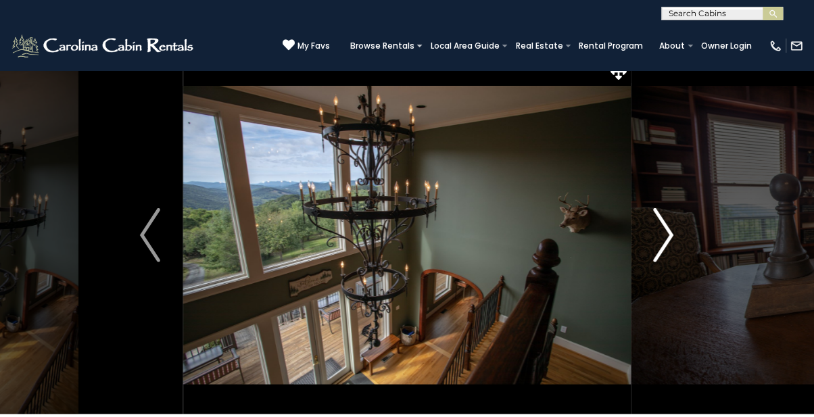
click at [657, 246] on img "Next" at bounding box center [664, 235] width 20 height 54
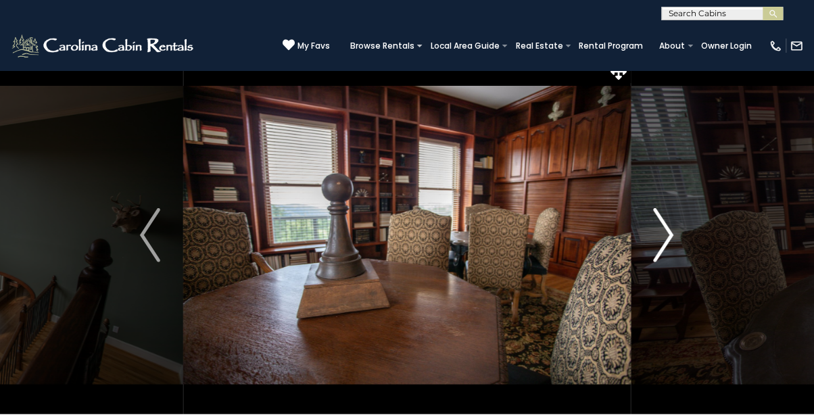
click at [673, 235] on img "Next" at bounding box center [664, 235] width 20 height 54
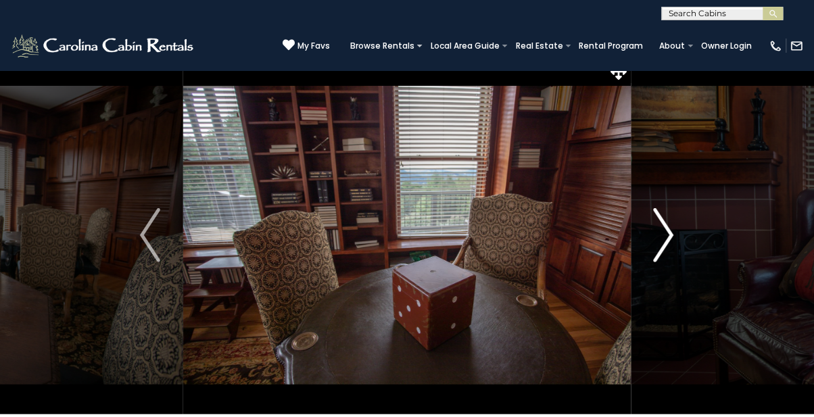
click at [653, 240] on button "Next" at bounding box center [664, 235] width 66 height 358
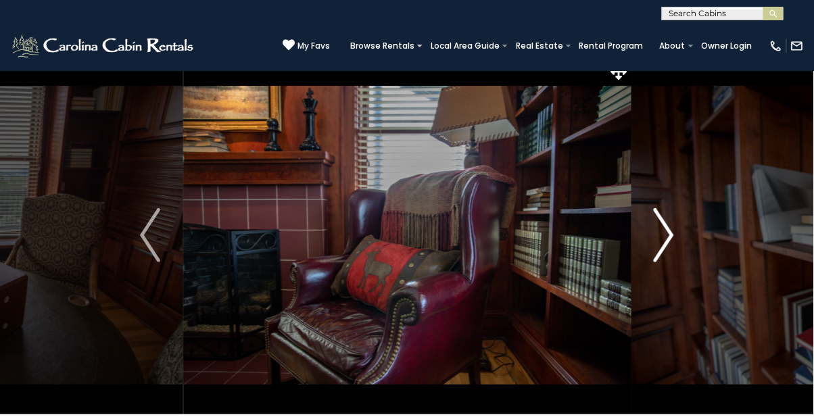
click at [659, 235] on img "Next" at bounding box center [664, 235] width 20 height 54
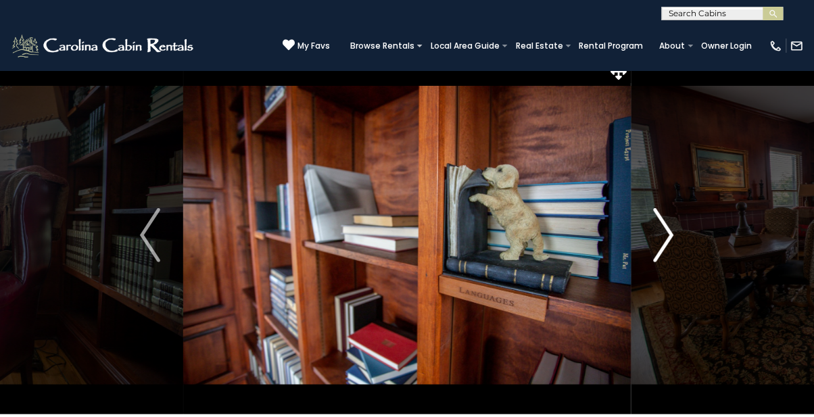
click at [663, 235] on img "Next" at bounding box center [664, 235] width 20 height 54
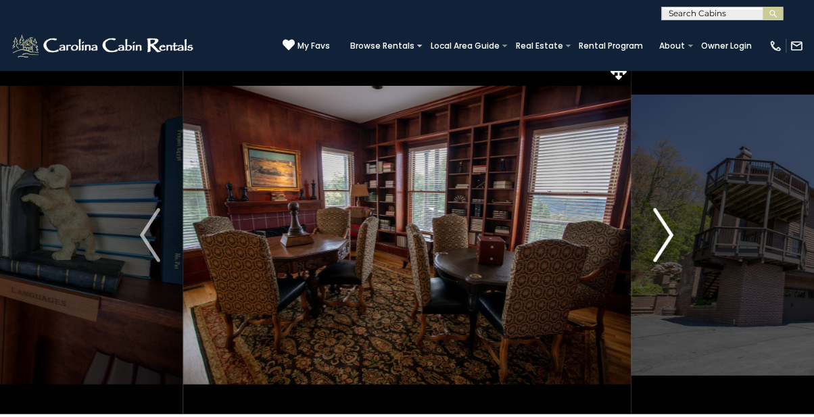
click at [679, 239] on button "Next" at bounding box center [664, 235] width 66 height 358
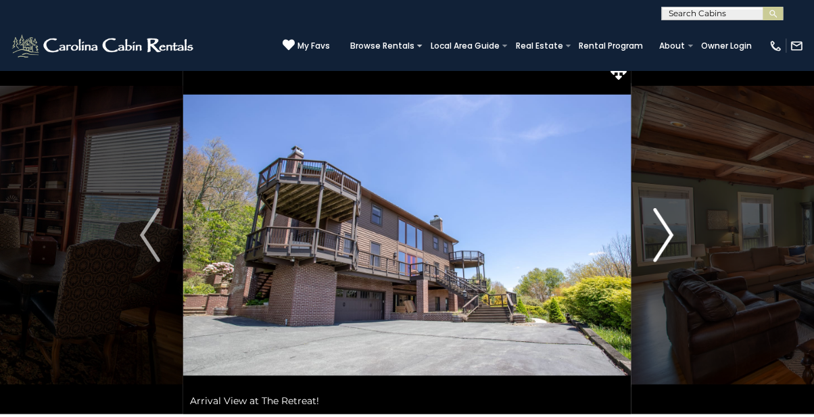
click at [673, 235] on img "Next" at bounding box center [664, 235] width 20 height 54
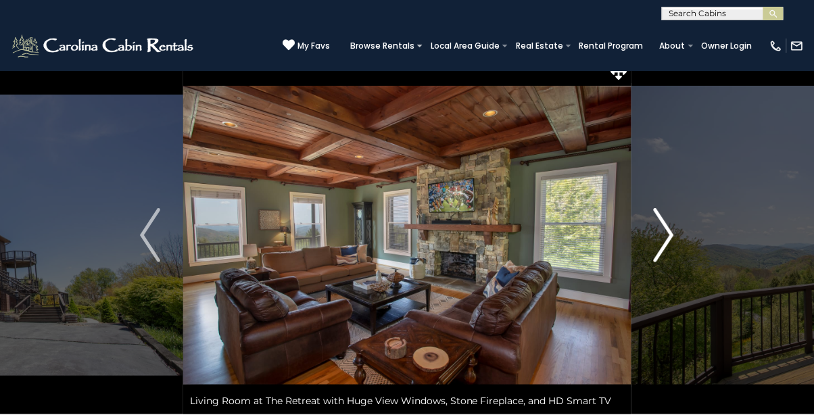
click at [667, 241] on img "Next" at bounding box center [664, 235] width 20 height 54
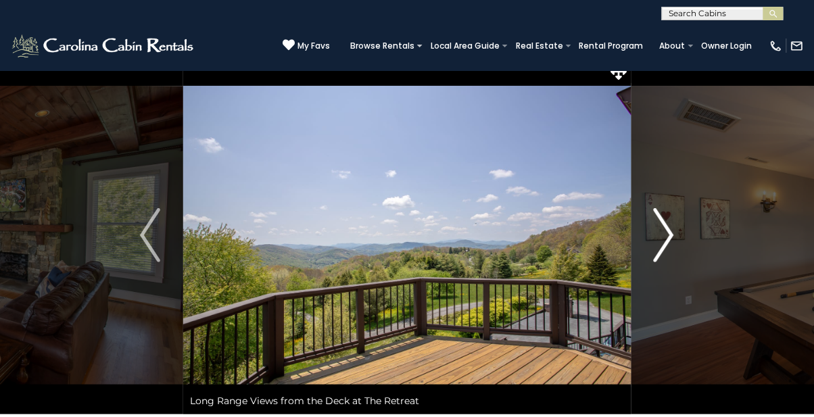
click at [660, 245] on img "Next" at bounding box center [664, 235] width 20 height 54
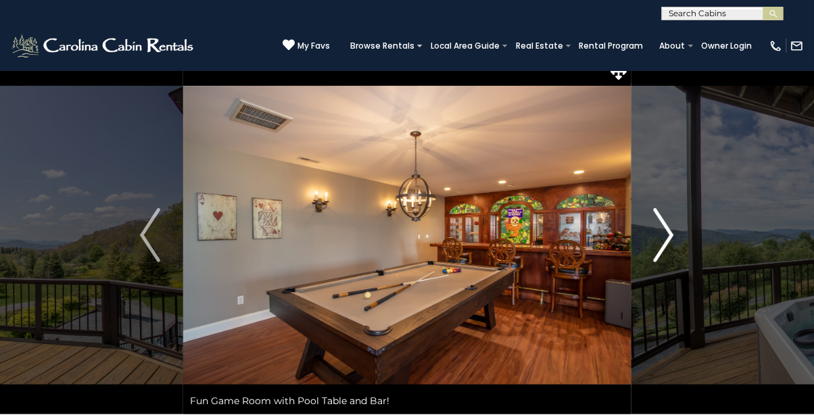
click at [674, 235] on img "Next" at bounding box center [664, 235] width 20 height 54
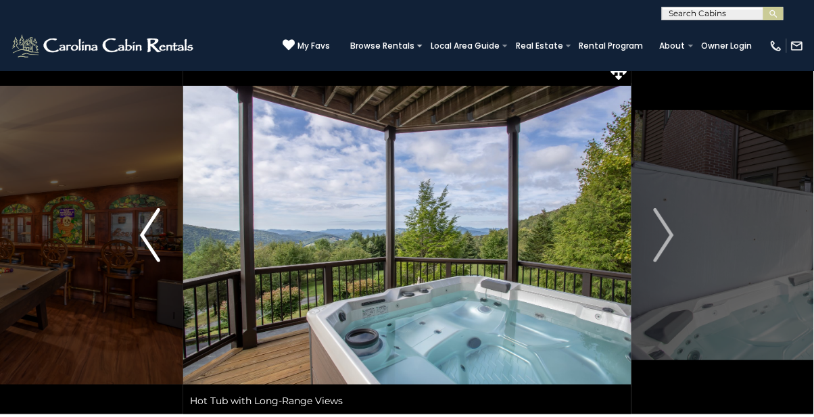
click at [145, 242] on img "Previous" at bounding box center [150, 235] width 20 height 54
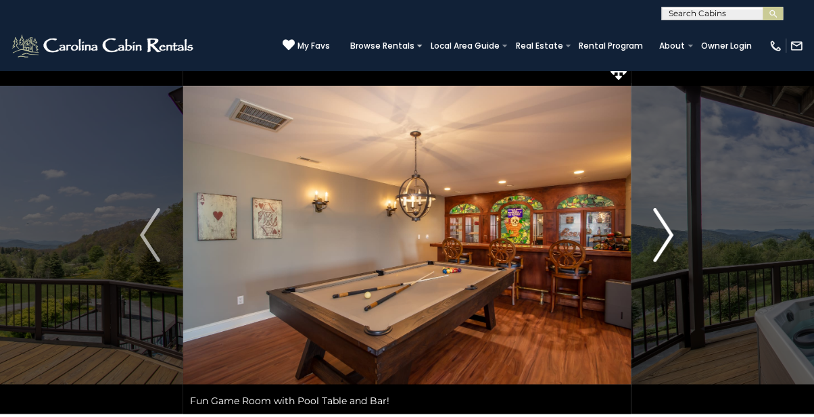
click at [671, 250] on img "Next" at bounding box center [664, 235] width 20 height 54
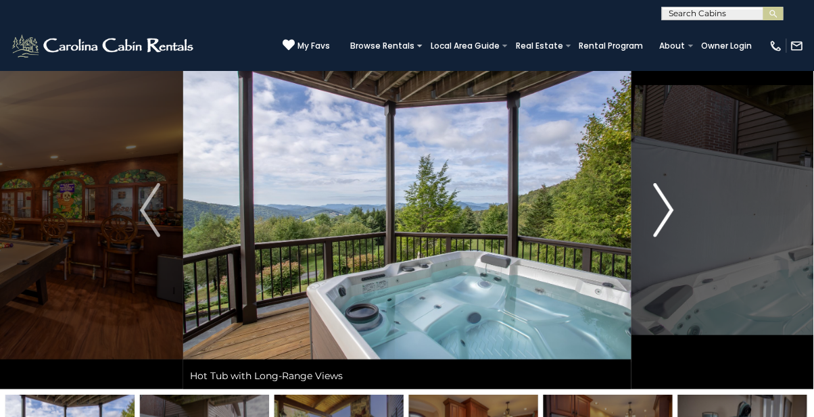
scroll to position [45, 0]
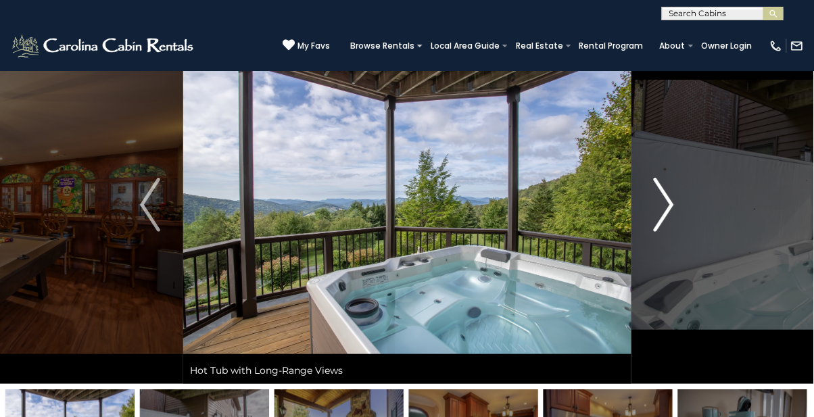
click at [659, 209] on img "Next" at bounding box center [664, 205] width 20 height 54
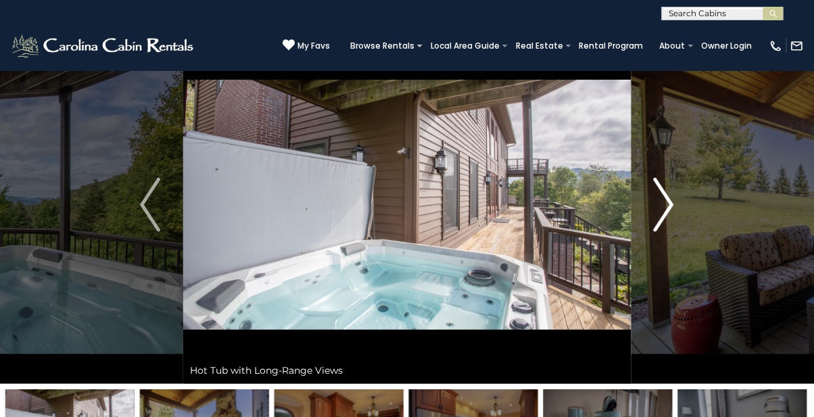
click at [675, 208] on button "Next" at bounding box center [664, 205] width 66 height 358
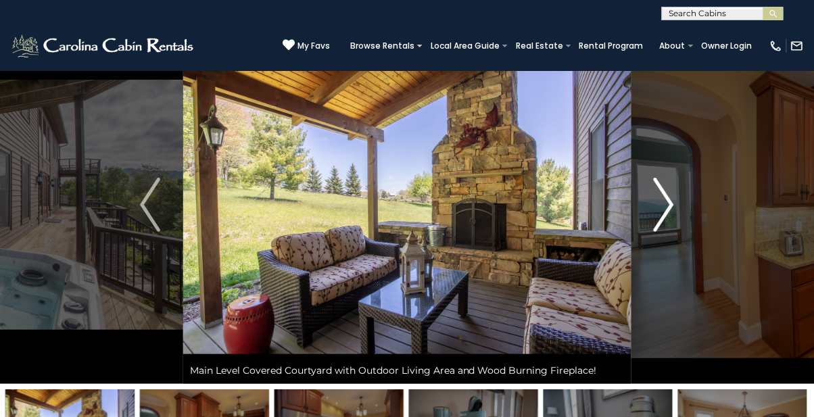
click at [659, 209] on img "Next" at bounding box center [664, 205] width 20 height 54
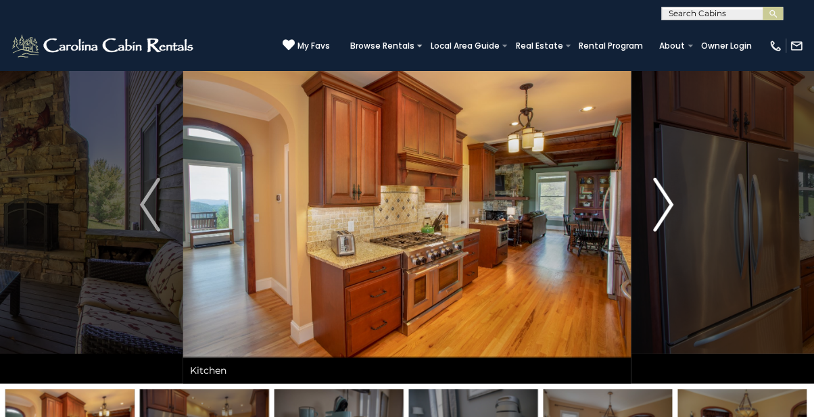
click at [651, 220] on button "Next" at bounding box center [664, 205] width 66 height 358
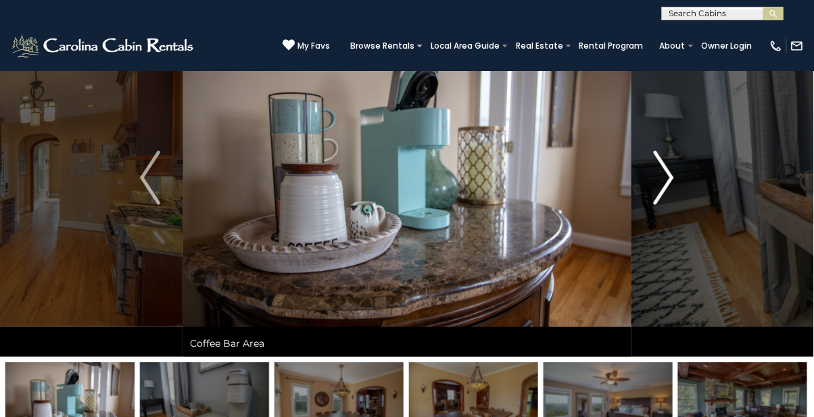
scroll to position [0, 0]
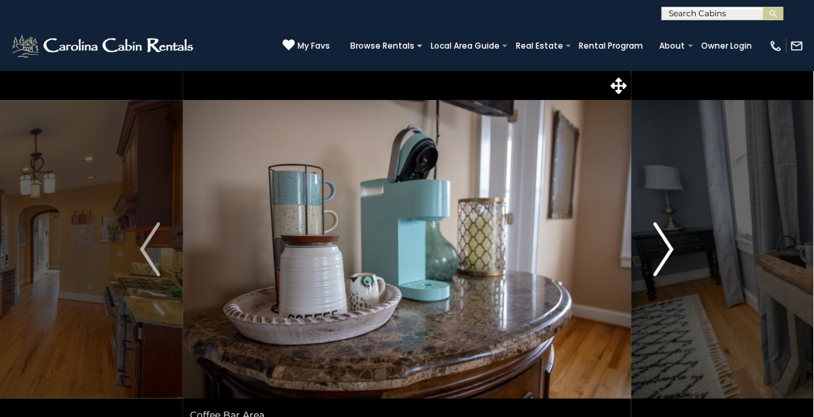
click at [666, 254] on img "Next" at bounding box center [664, 249] width 20 height 54
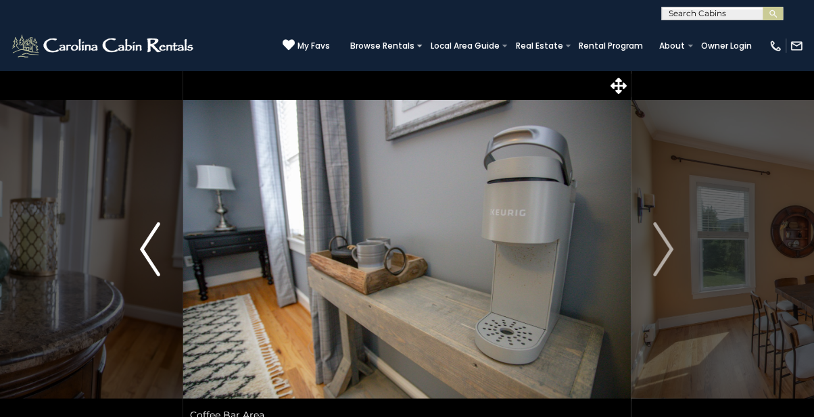
click at [145, 237] on img "Previous" at bounding box center [150, 249] width 20 height 54
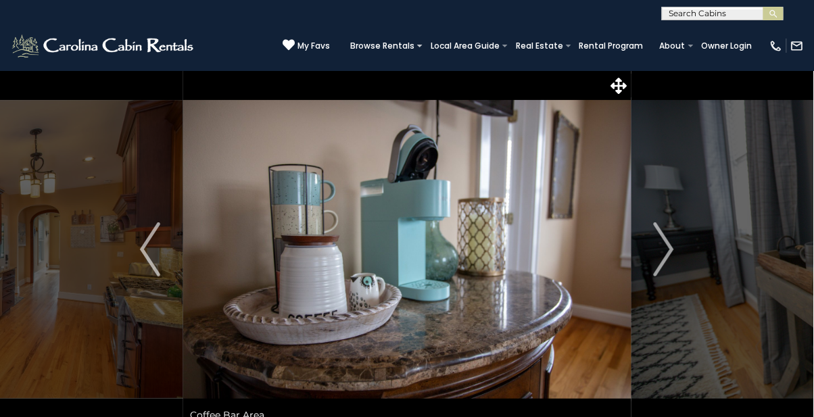
click at [539, 185] on img at bounding box center [407, 249] width 448 height 358
click at [523, 192] on img at bounding box center [407, 249] width 448 height 358
click at [521, 195] on img at bounding box center [407, 249] width 448 height 358
click at [153, 268] on img "Previous" at bounding box center [150, 249] width 20 height 54
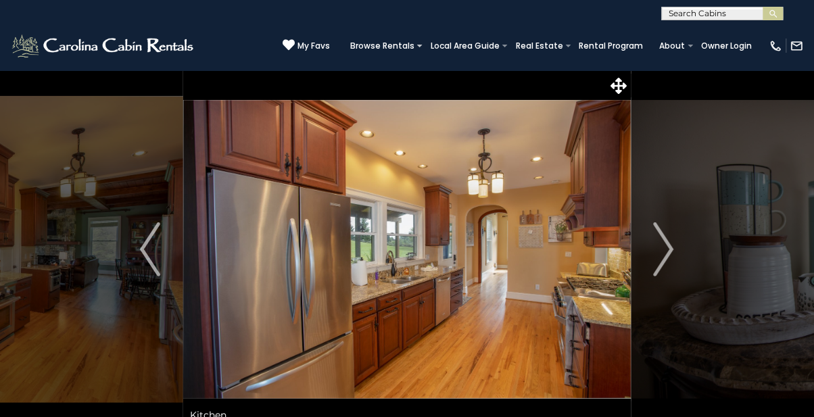
click at [673, 256] on img "Next" at bounding box center [664, 249] width 20 height 54
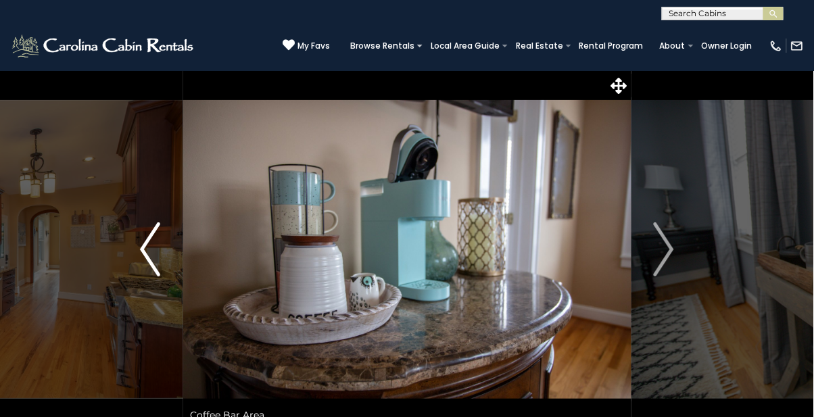
click at [151, 246] on img "Previous" at bounding box center [150, 249] width 20 height 54
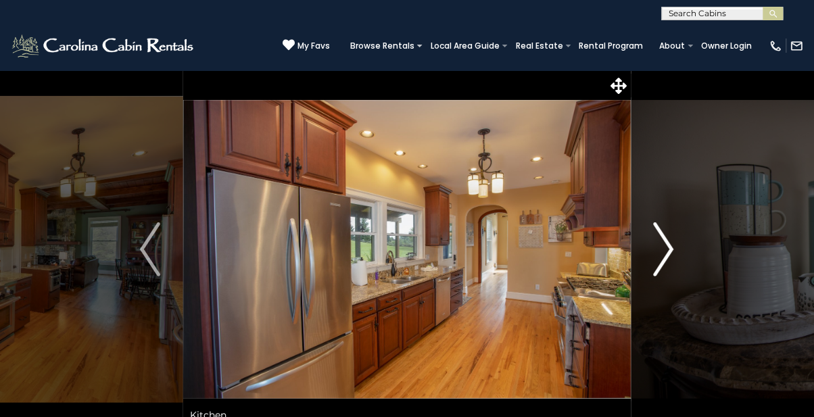
click at [667, 254] on img "Next" at bounding box center [664, 249] width 20 height 54
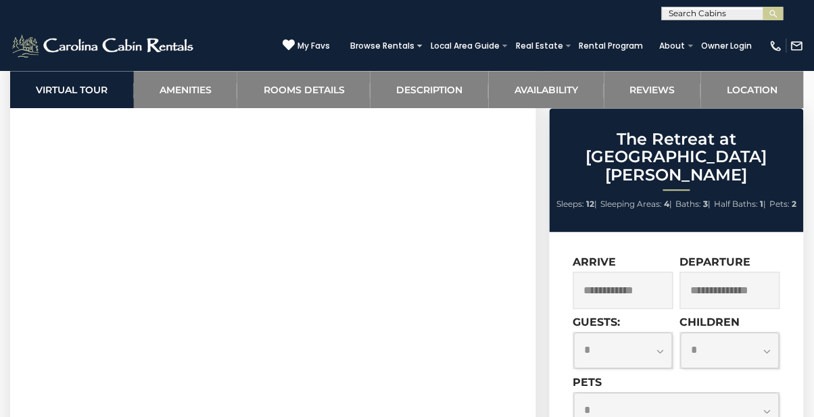
scroll to position [650, 0]
